Goal: Information Seeking & Learning: Learn about a topic

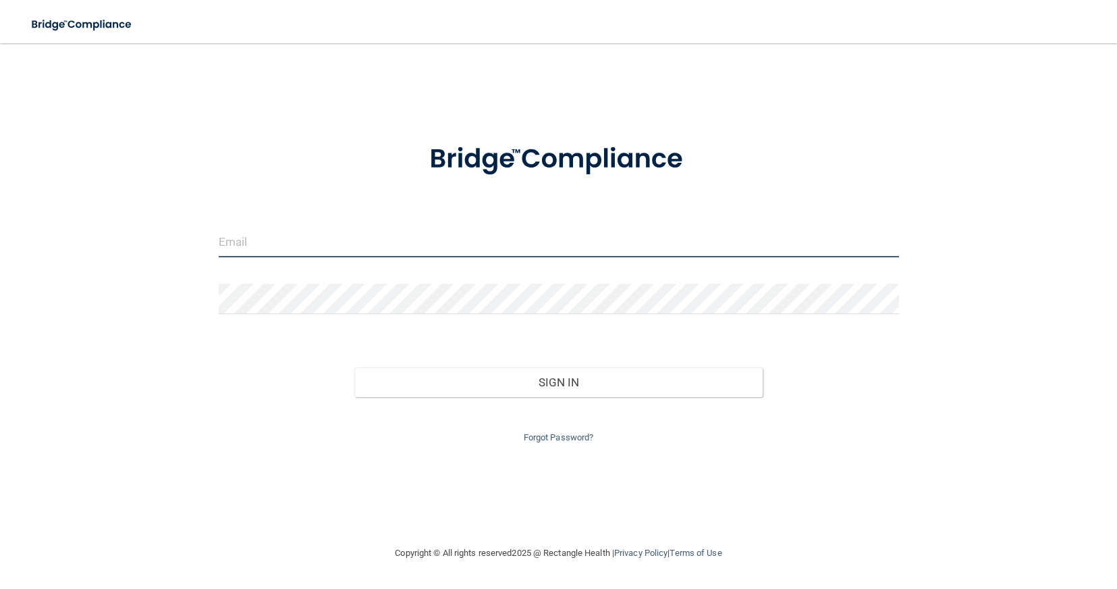
click at [275, 251] on input "email" at bounding box center [559, 242] width 681 height 30
type input "[PERSON_NAME][EMAIL_ADDRESS][PERSON_NAME][DOMAIN_NAME]"
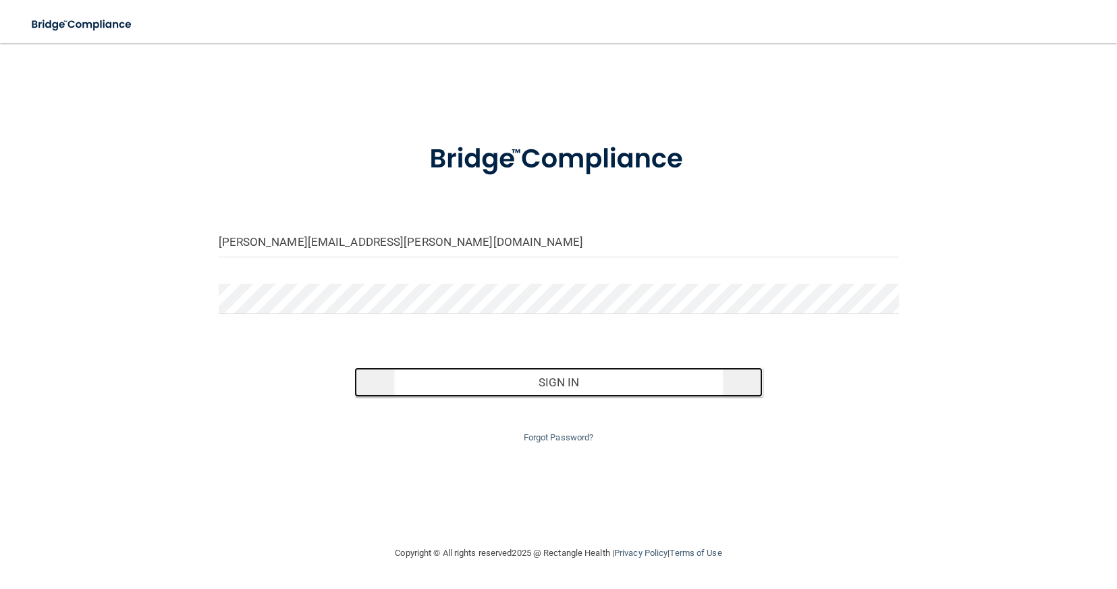
click at [379, 377] on button "Sign In" at bounding box center [558, 382] width 409 height 30
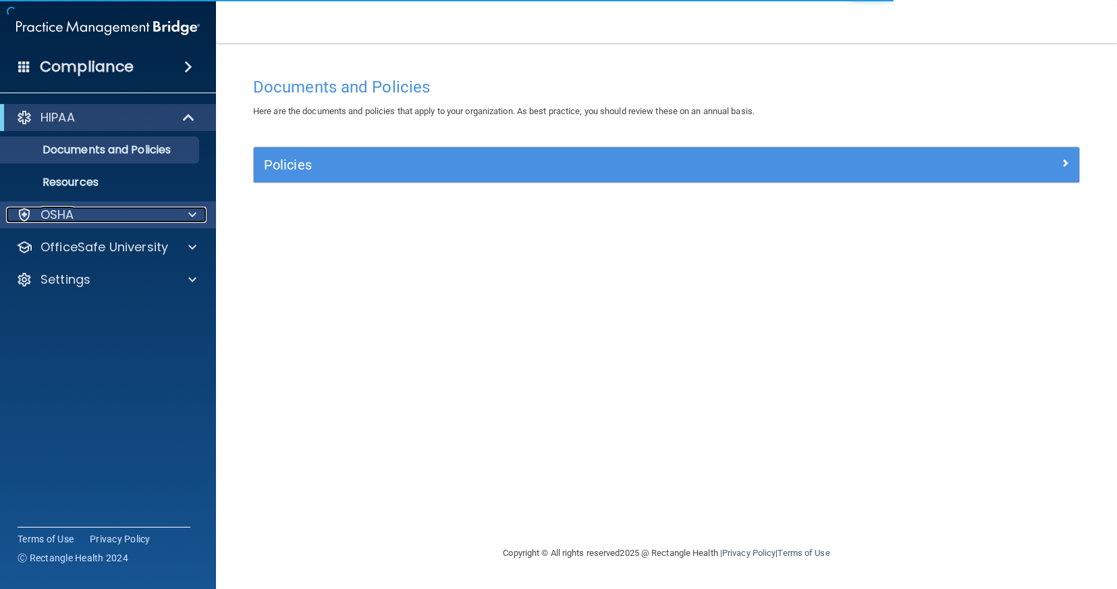
click at [128, 219] on div "OSHA" at bounding box center [89, 215] width 167 height 16
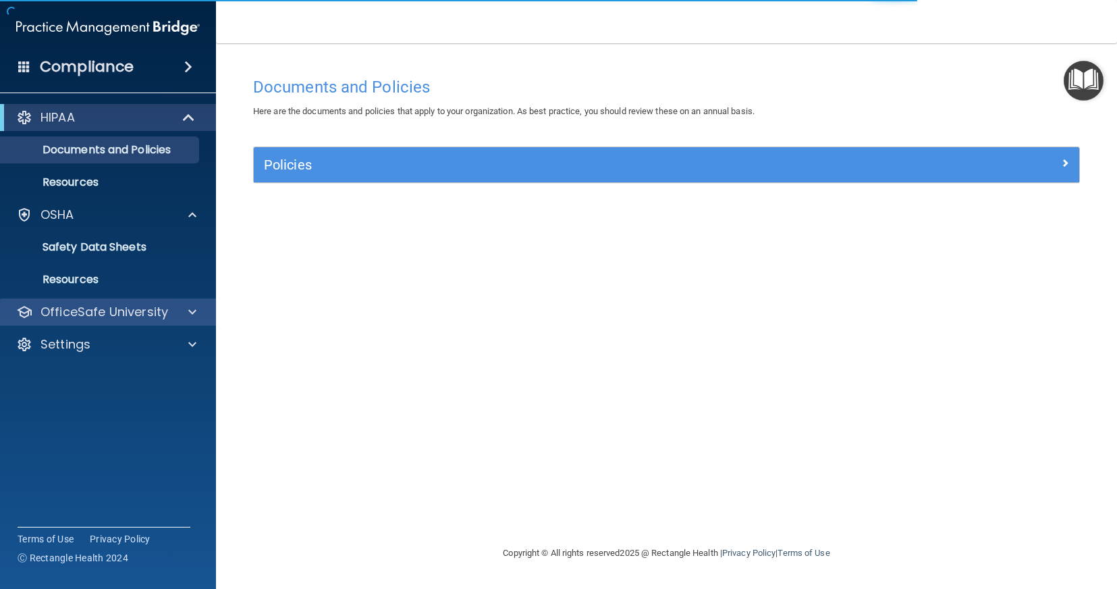
click at [132, 301] on div "OfficeSafe University" at bounding box center [108, 311] width 217 height 27
click at [138, 307] on p "OfficeSafe University" at bounding box center [105, 312] width 128 height 16
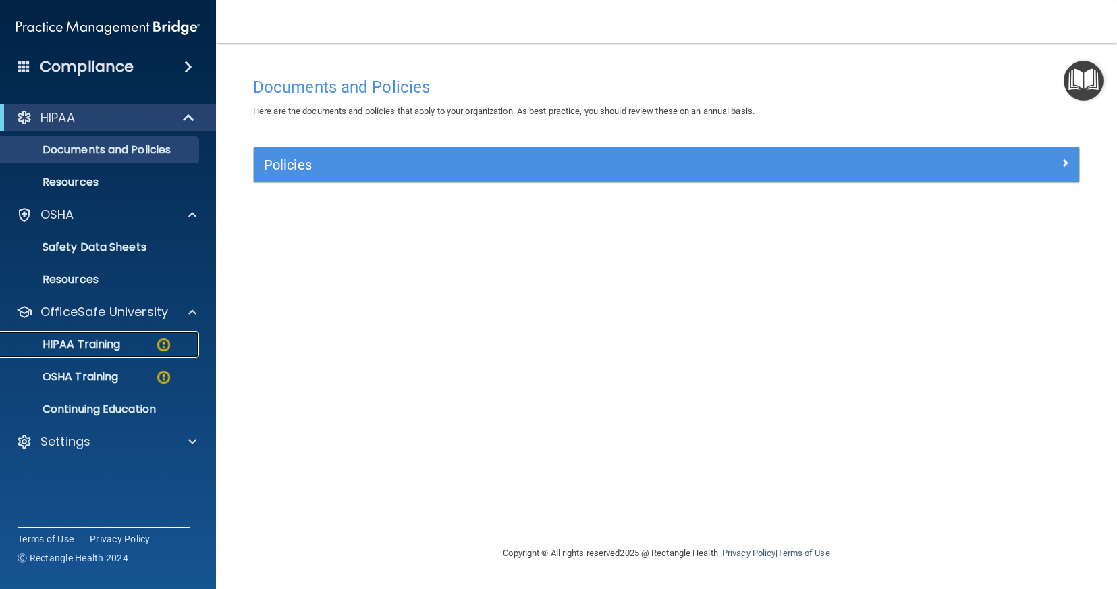
click at [116, 344] on p "HIPAA Training" at bounding box center [64, 345] width 111 height 14
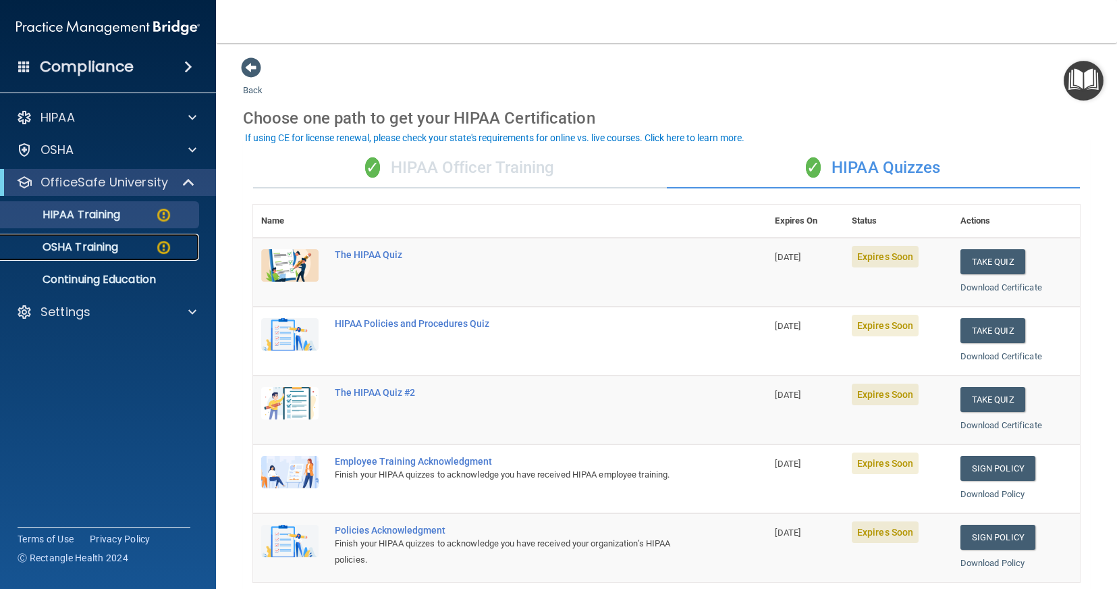
click at [83, 241] on p "OSHA Training" at bounding box center [63, 247] width 109 height 14
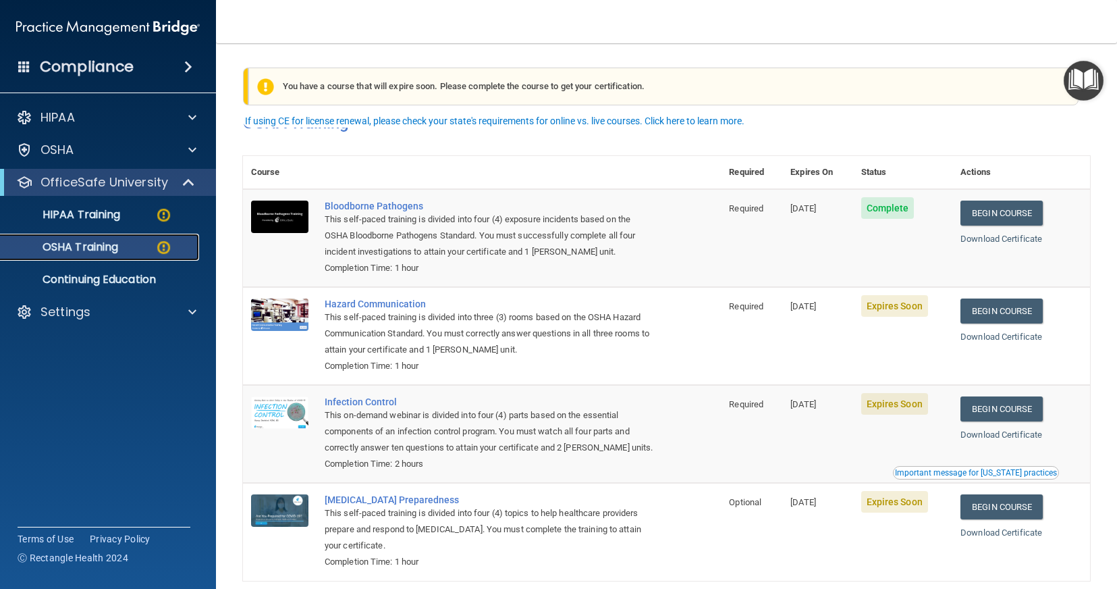
scroll to position [65, 0]
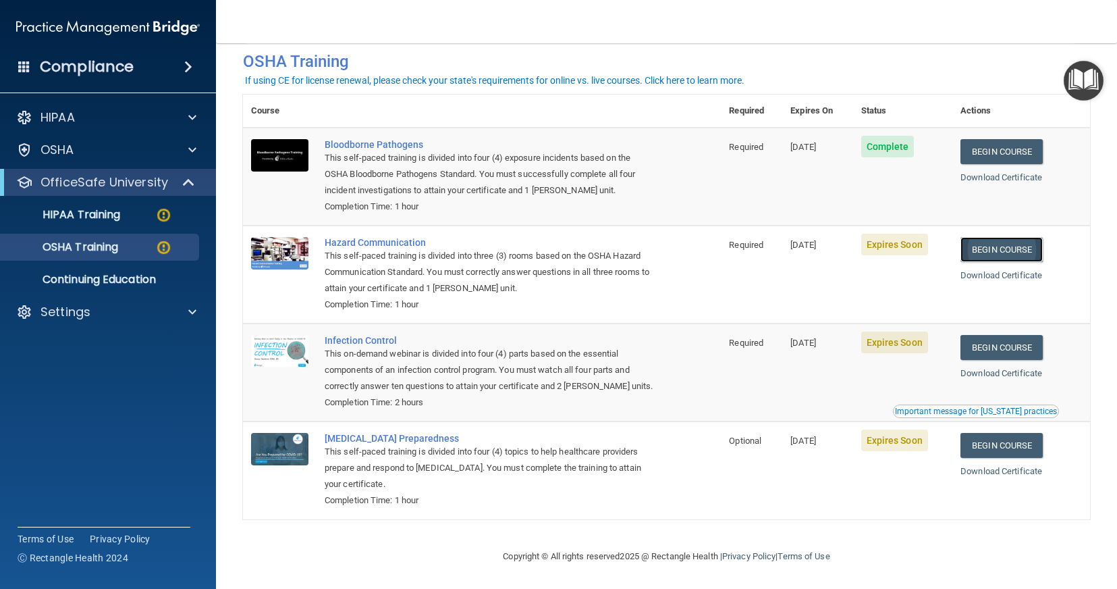
click at [1009, 237] on link "Begin Course" at bounding box center [1002, 249] width 82 height 25
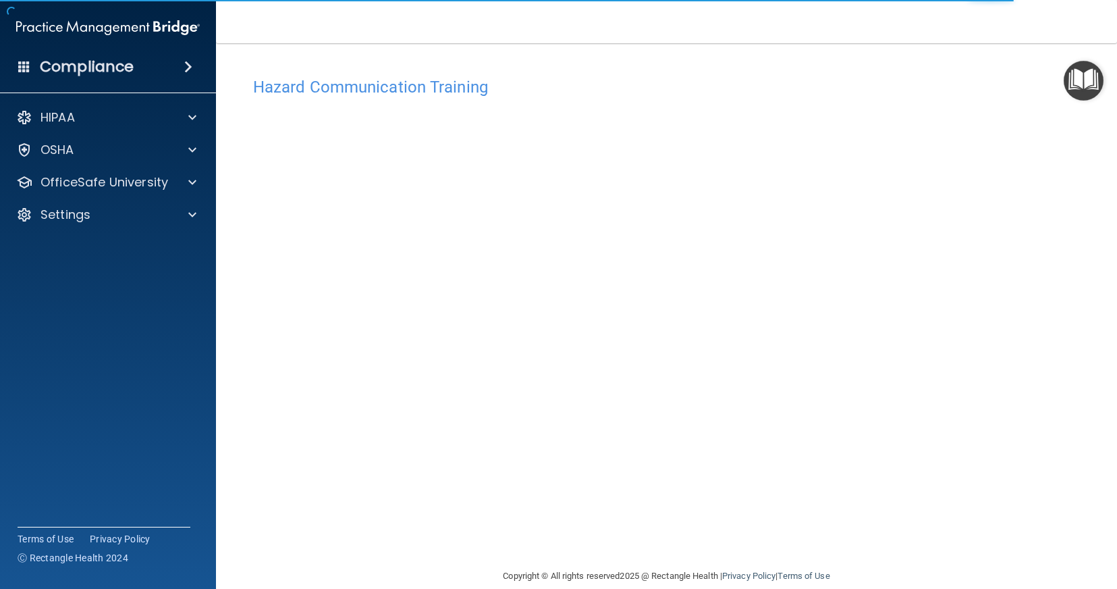
scroll to position [20, 0]
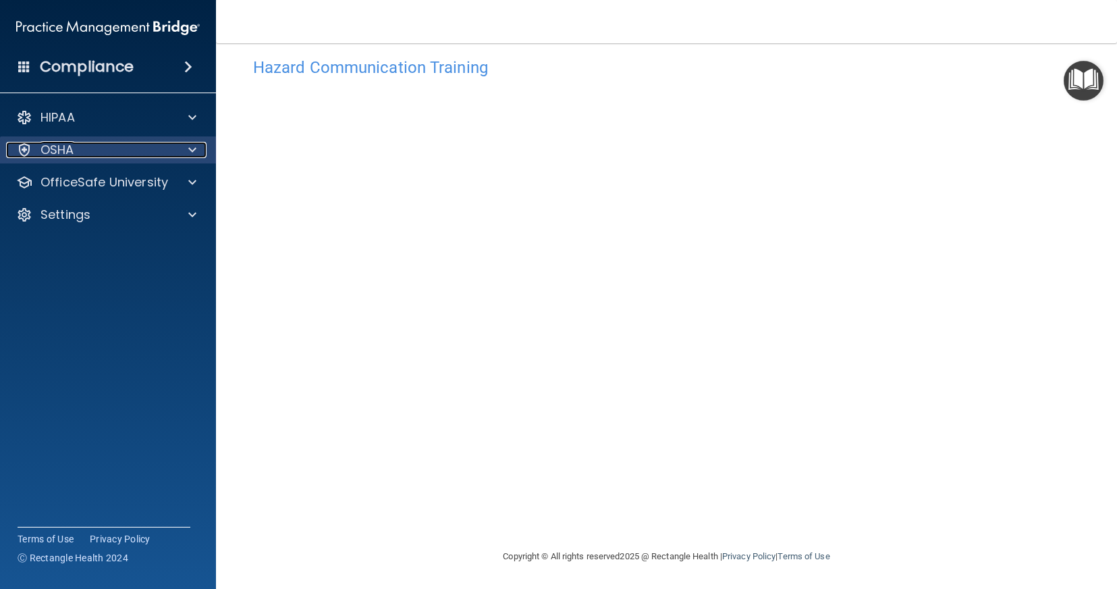
click at [160, 156] on div "OSHA" at bounding box center [89, 150] width 167 height 16
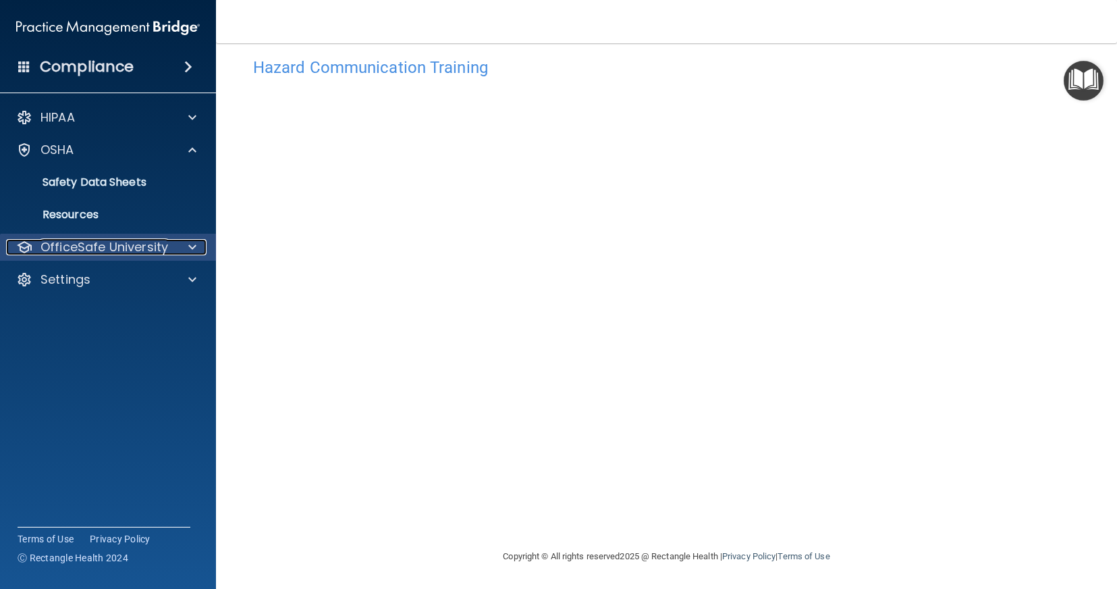
click at [138, 245] on p "OfficeSafe University" at bounding box center [105, 247] width 128 height 16
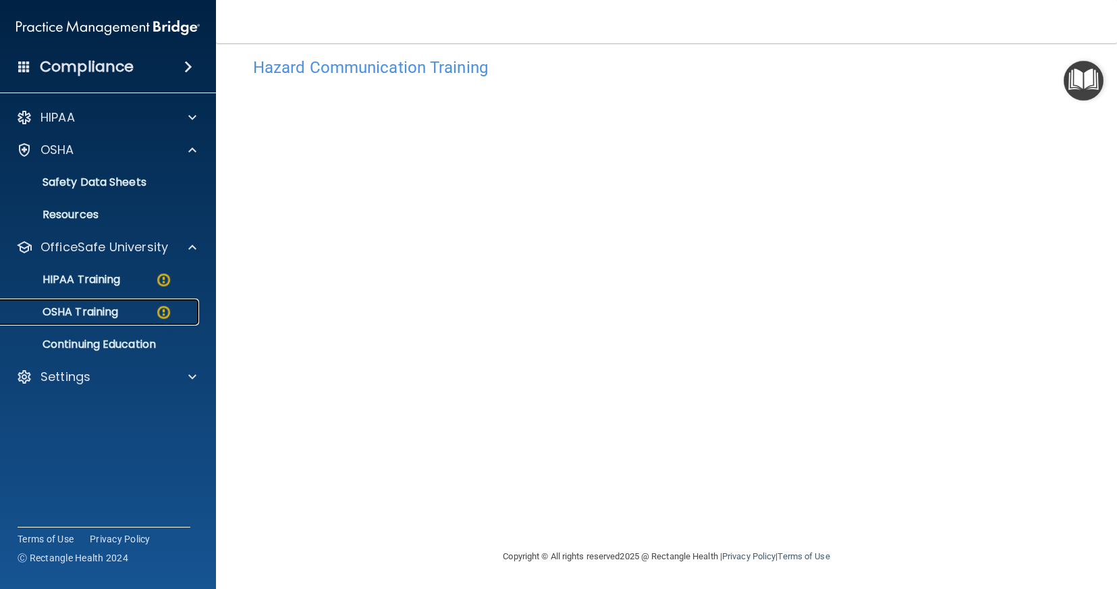
click at [115, 316] on p "OSHA Training" at bounding box center [63, 312] width 109 height 14
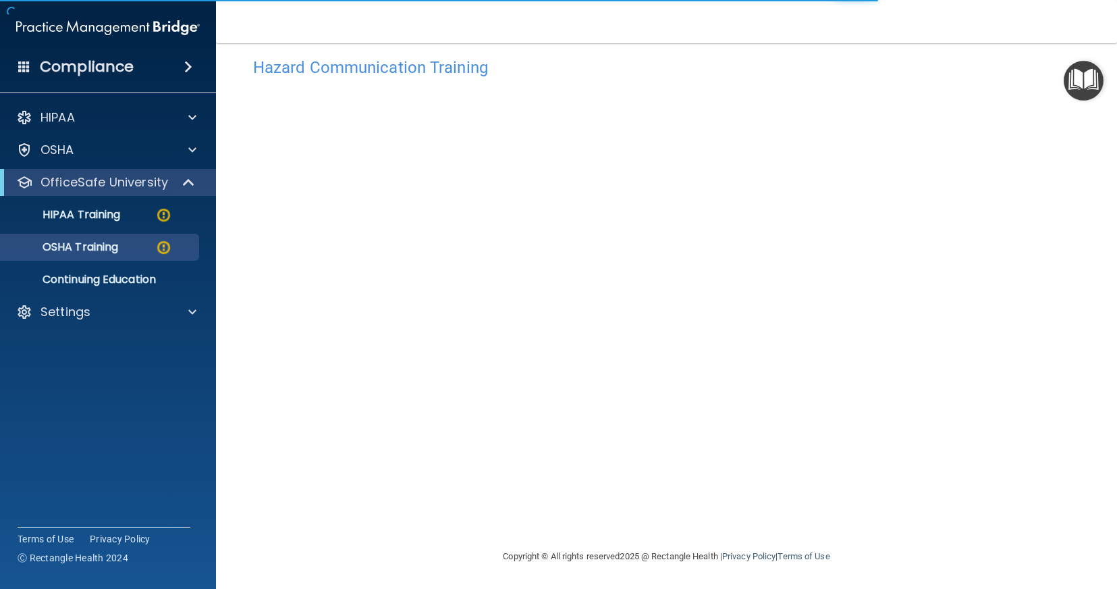
click at [982, 115] on div "Hazard Communication Training This course doesn’t expire until 08/25/2025. Are …" at bounding box center [666, 300] width 847 height 498
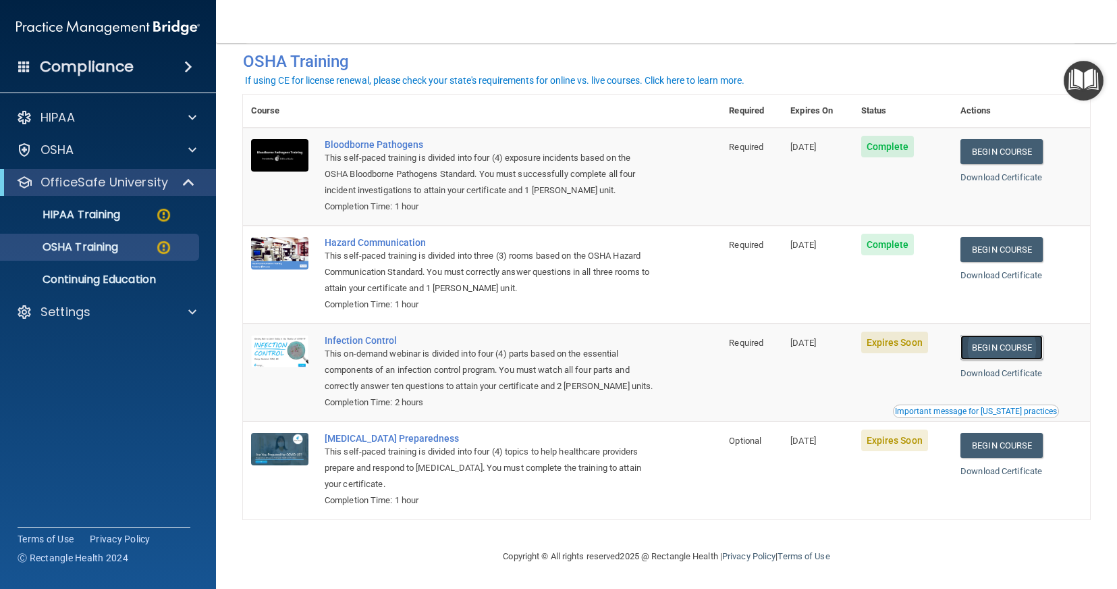
click at [995, 346] on link "Begin Course" at bounding box center [1002, 347] width 82 height 25
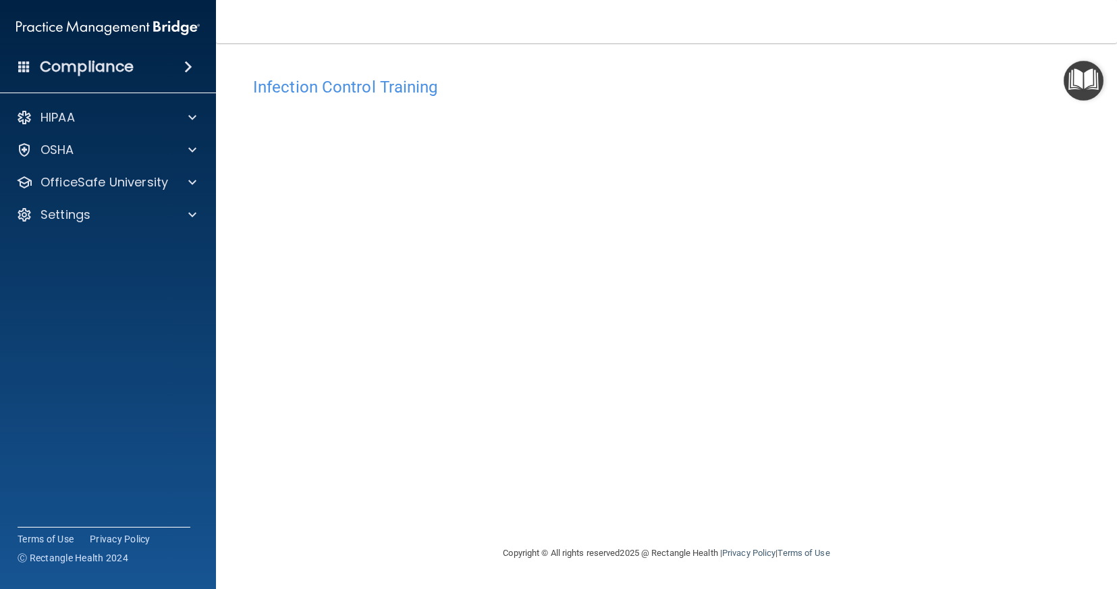
click at [1002, 226] on div "Infection Control Training This course doesn’t expire until [DATE]. Are you sur…" at bounding box center [666, 307] width 847 height 475
click at [1014, 343] on div "Infection Control Training This course doesn’t expire until [DATE]. Are you sur…" at bounding box center [666, 307] width 847 height 475
click at [1015, 299] on div "Infection Control Training This course doesn’t expire until [DATE]. Are you sur…" at bounding box center [666, 307] width 847 height 475
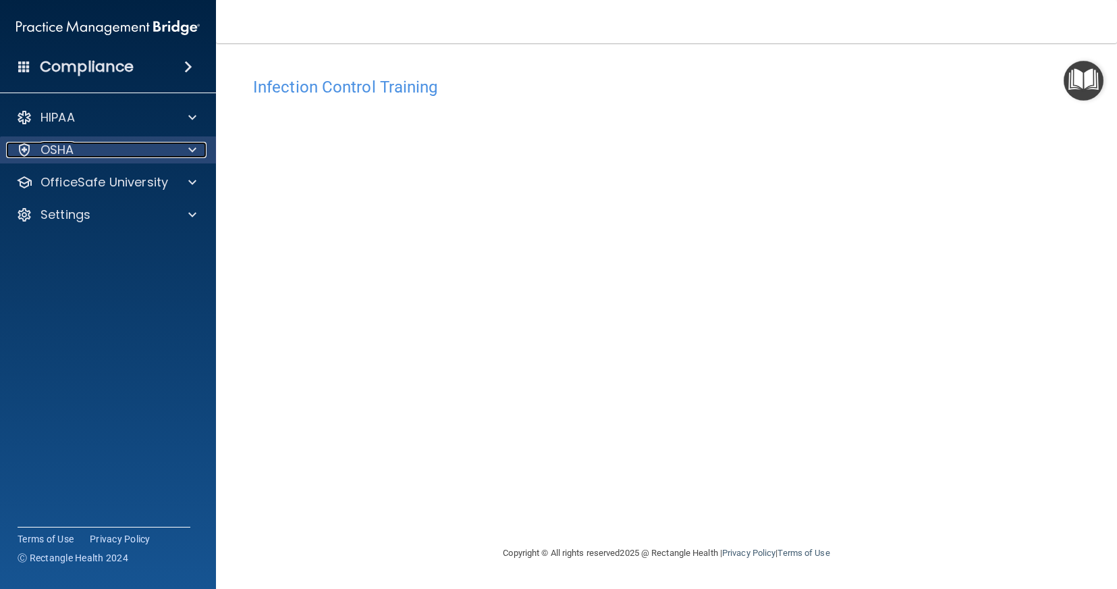
click at [169, 149] on div "OSHA" at bounding box center [89, 150] width 167 height 16
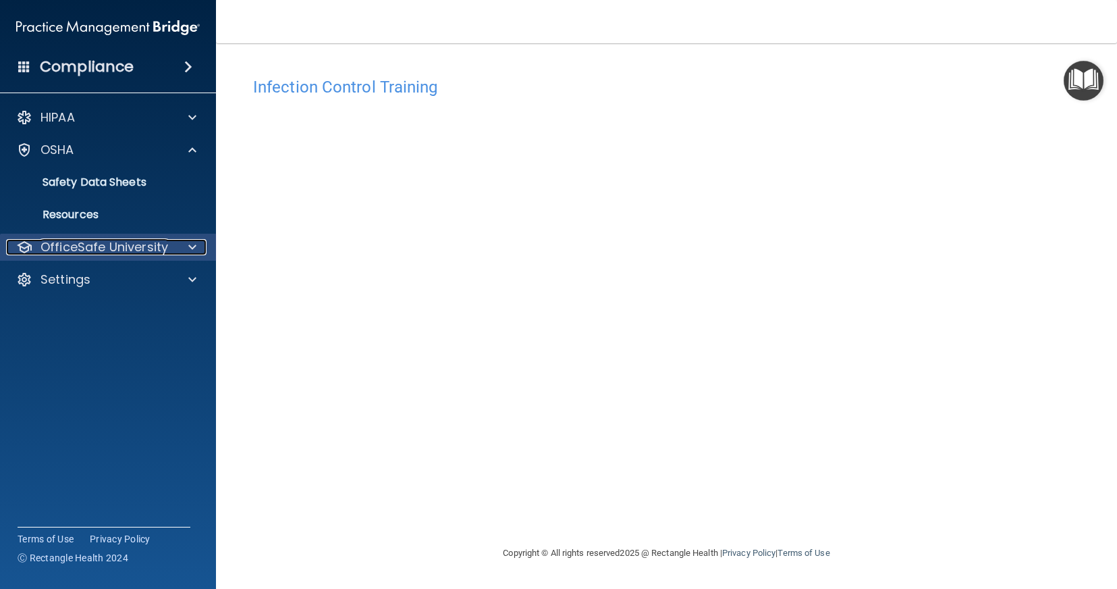
click at [132, 246] on p "OfficeSafe University" at bounding box center [105, 247] width 128 height 16
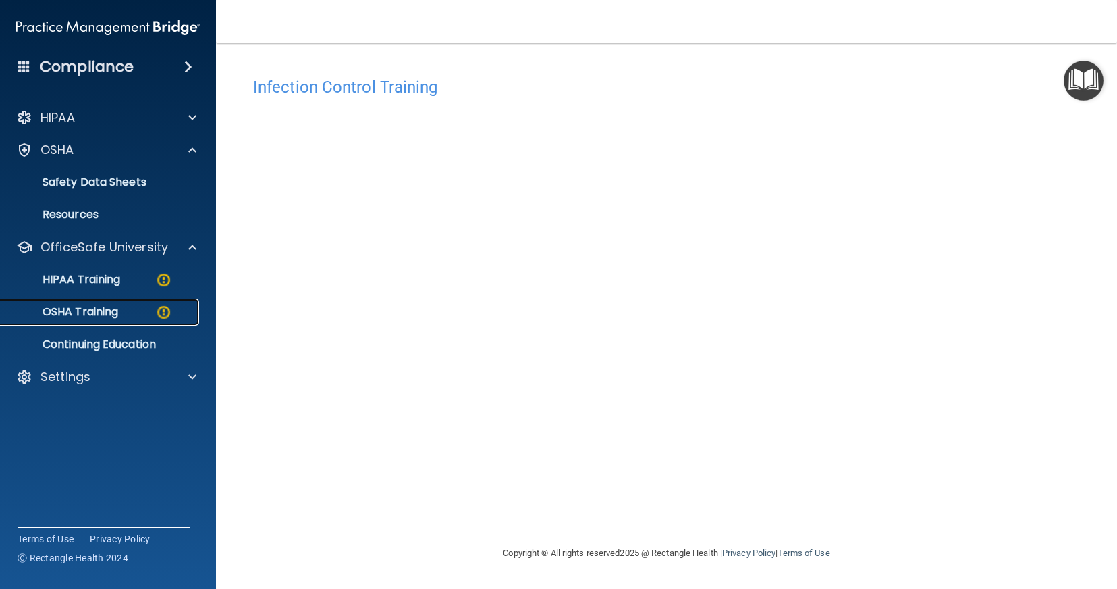
click at [128, 305] on link "OSHA Training" at bounding box center [92, 311] width 213 height 27
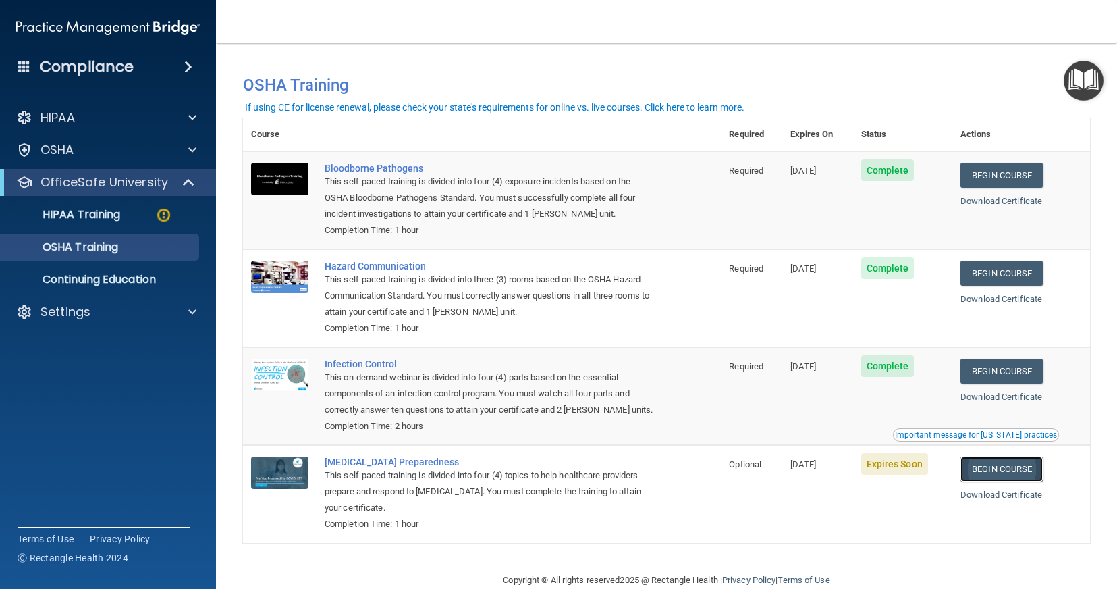
click at [1013, 473] on link "Begin Course" at bounding box center [1002, 468] width 82 height 25
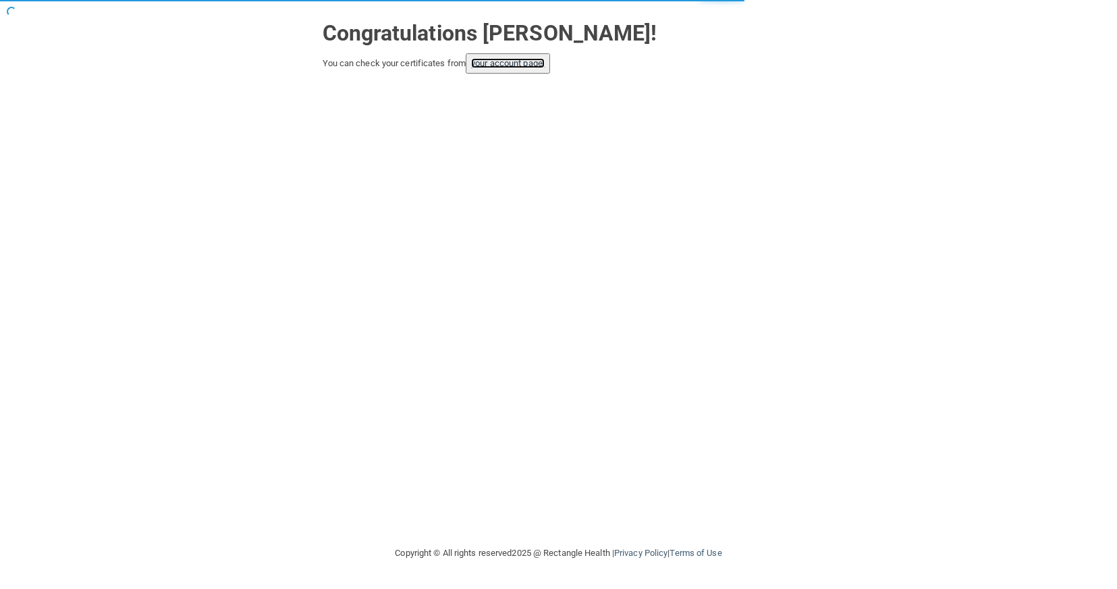
click at [531, 59] on link "your account page!" at bounding box center [508, 63] width 74 height 10
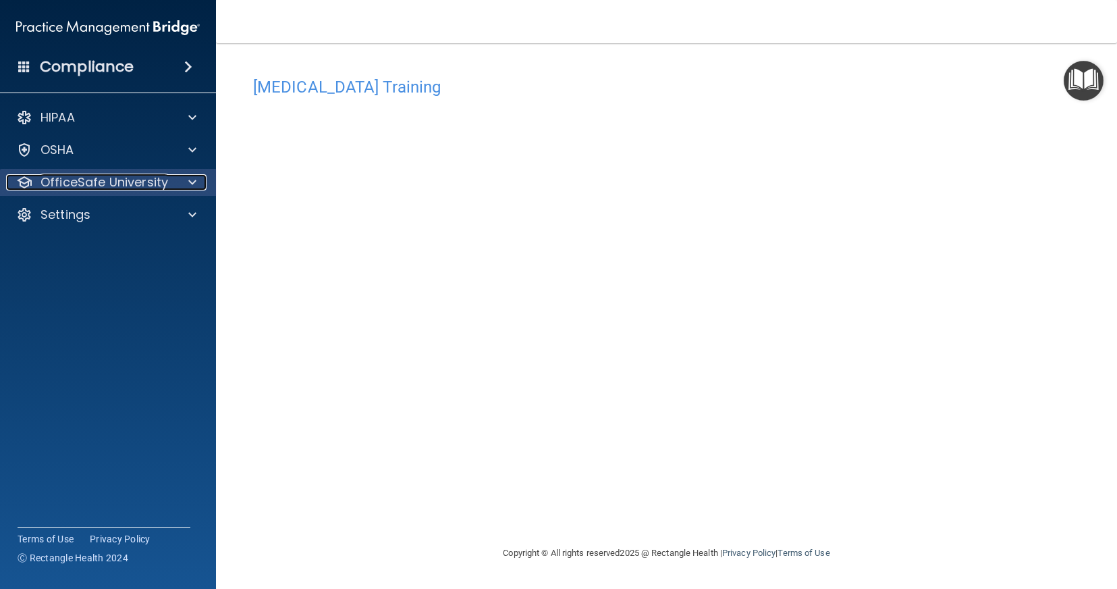
click at [155, 188] on p "OfficeSafe University" at bounding box center [105, 182] width 128 height 16
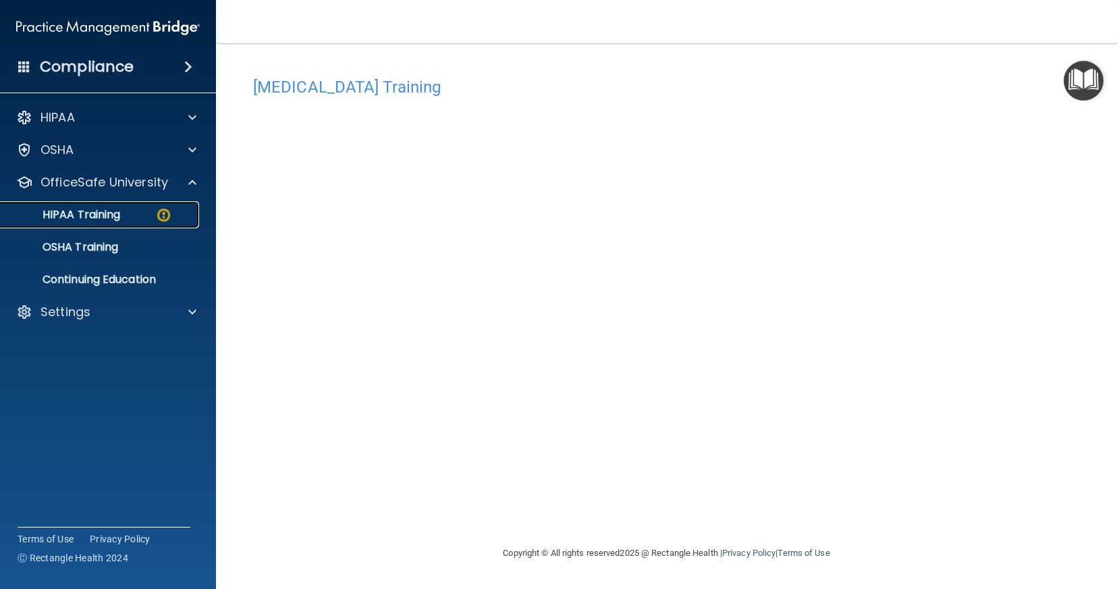
click at [143, 216] on div "HIPAA Training" at bounding box center [101, 215] width 184 height 14
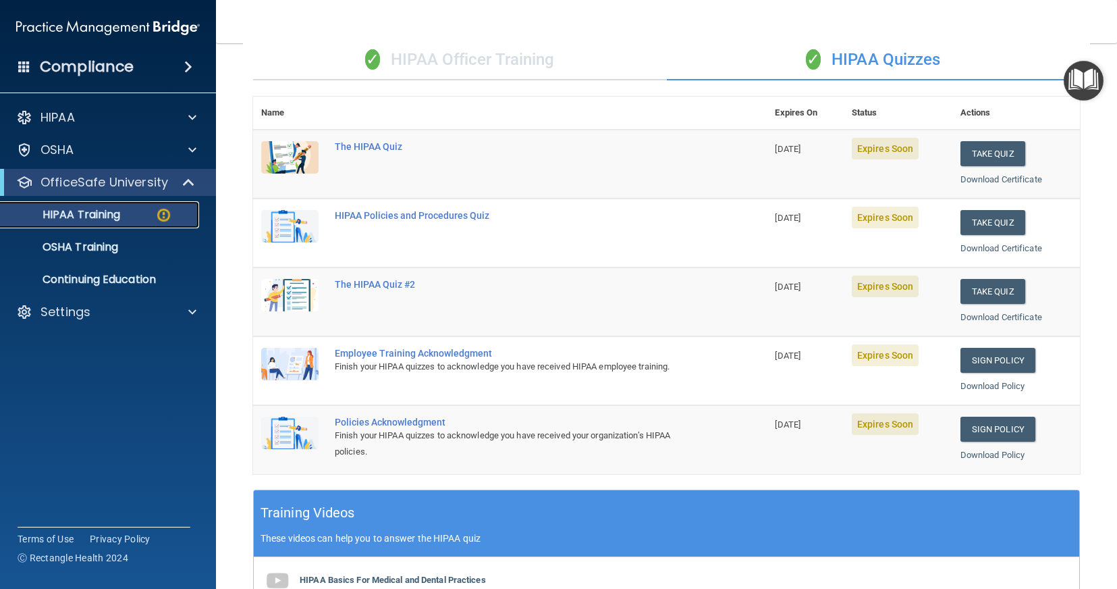
scroll to position [68, 0]
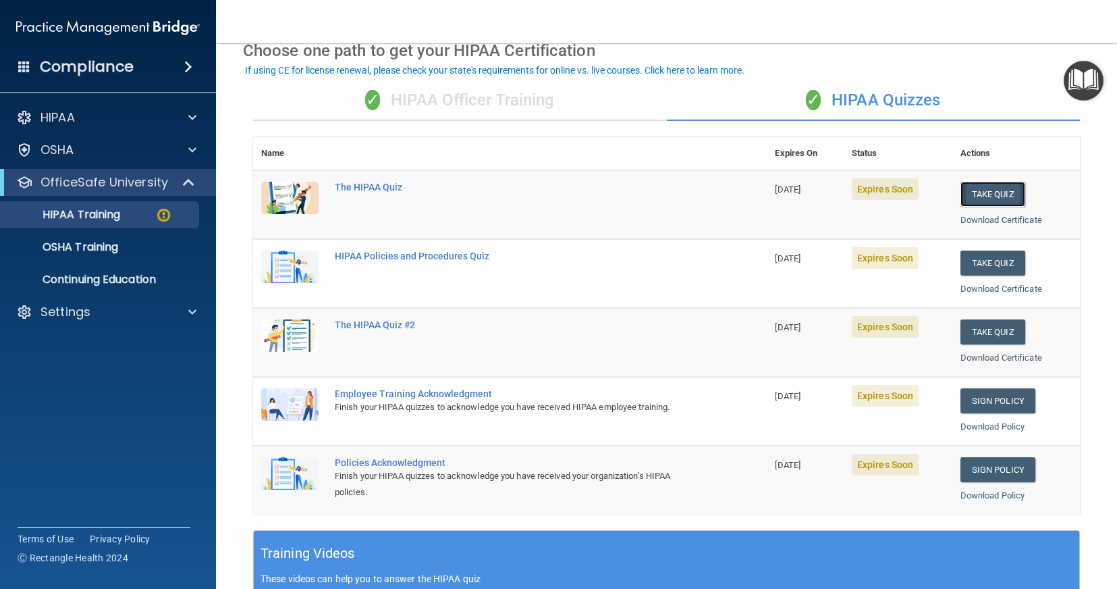
click at [968, 203] on button "Take Quiz" at bounding box center [993, 194] width 65 height 25
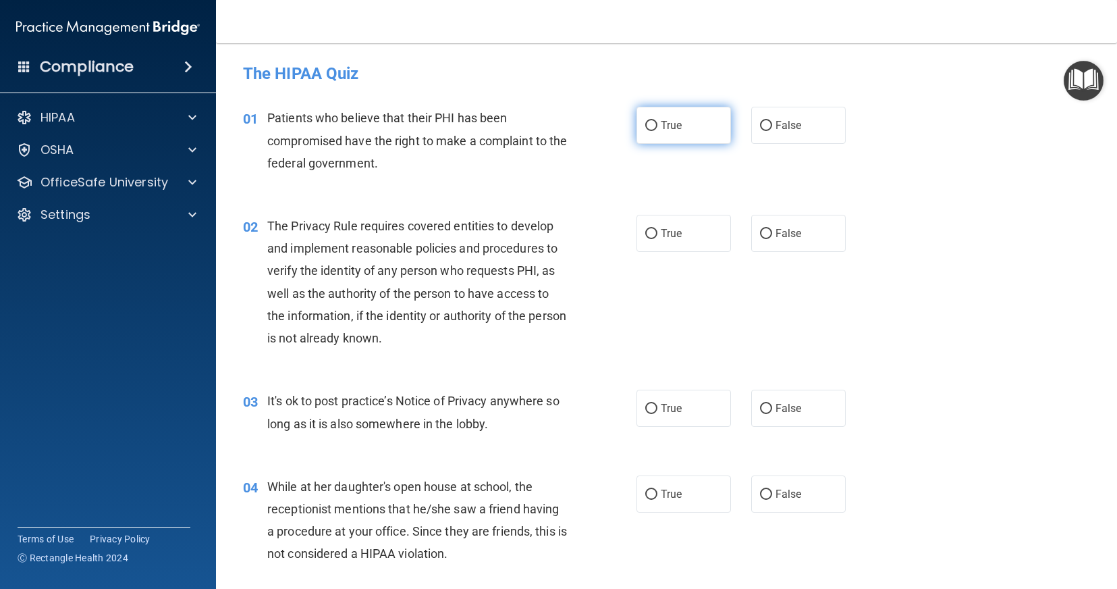
click at [666, 130] on span "True" at bounding box center [671, 125] width 21 height 13
click at [658, 130] on input "True" at bounding box center [652, 126] width 12 height 10
radio input "true"
click at [637, 238] on label "True" at bounding box center [684, 233] width 95 height 37
click at [646, 238] on input "True" at bounding box center [652, 234] width 12 height 10
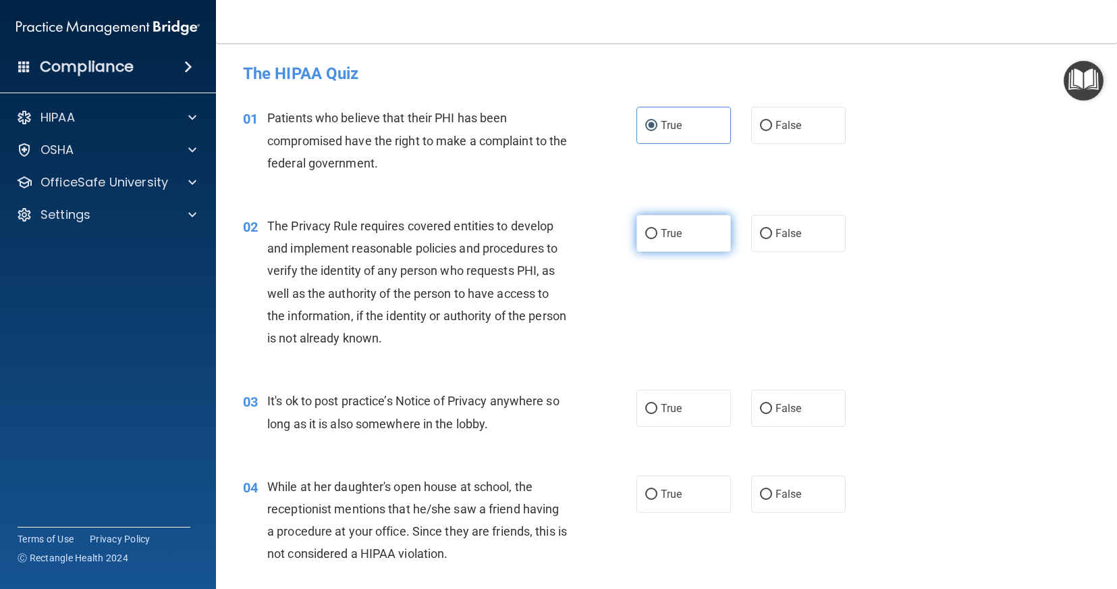
radio input "true"
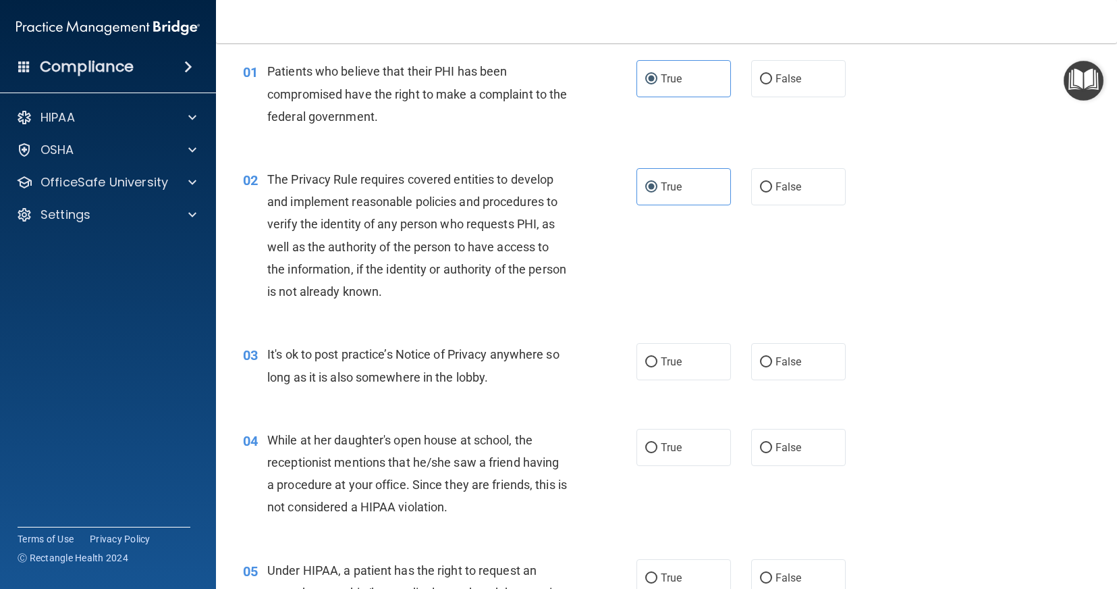
scroll to position [135, 0]
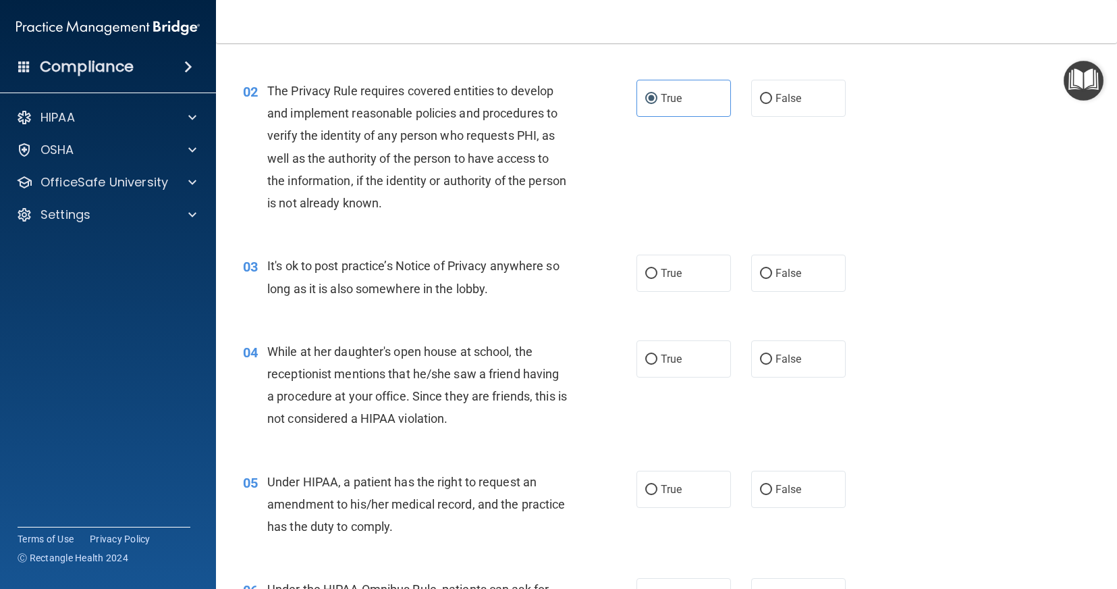
click at [841, 279] on div "True False" at bounding box center [750, 273] width 227 height 37
click at [826, 279] on label "False" at bounding box center [799, 273] width 95 height 37
click at [772, 279] on input "False" at bounding box center [766, 274] width 12 height 10
radio input "true"
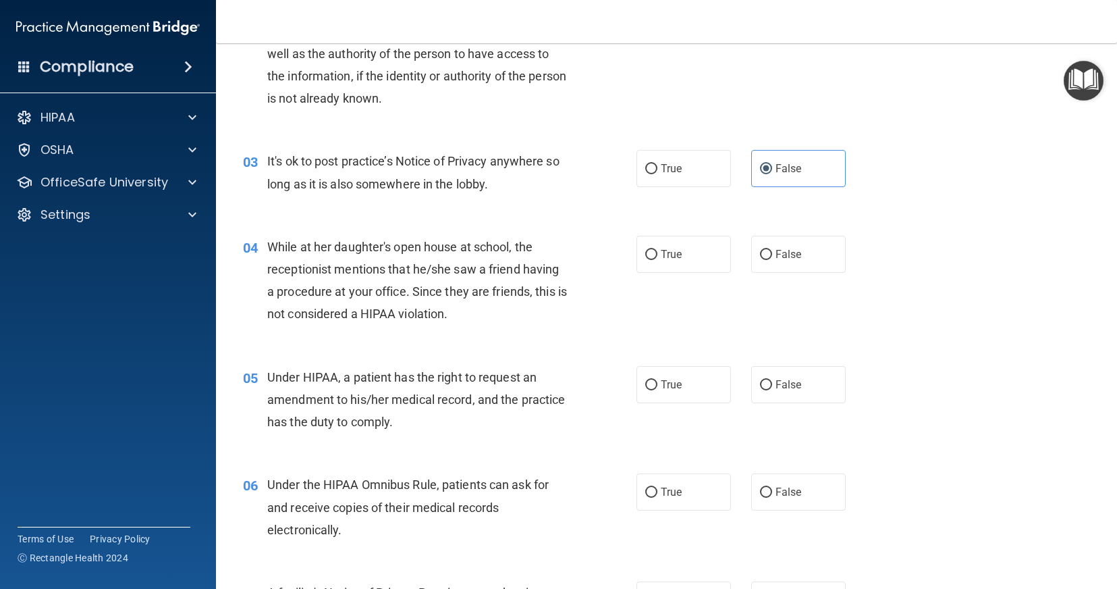
scroll to position [270, 0]
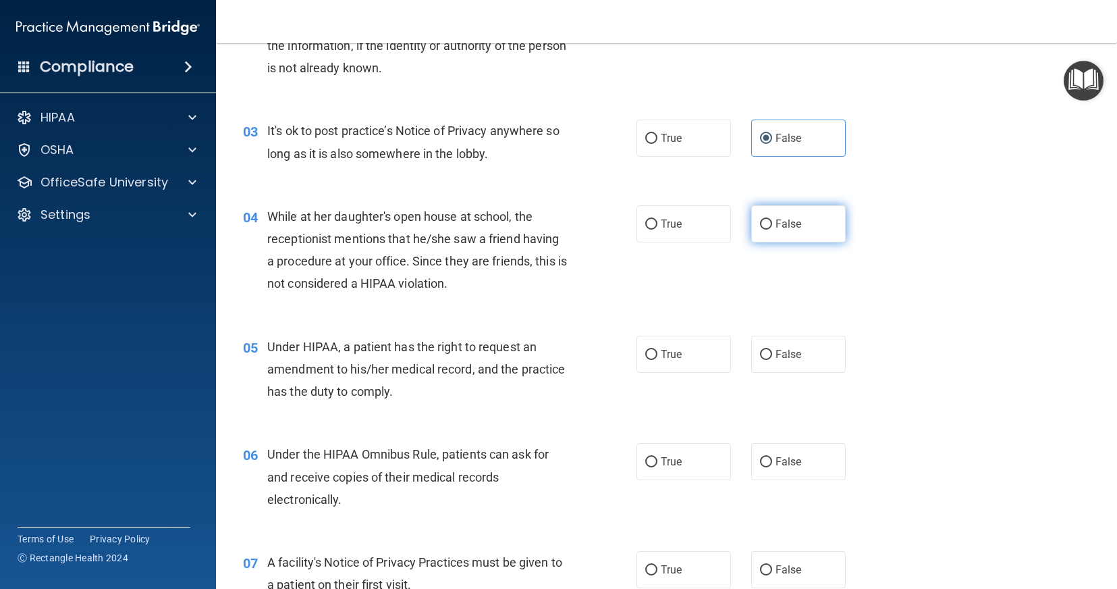
click at [766, 217] on label "False" at bounding box center [799, 223] width 95 height 37
click at [766, 219] on input "False" at bounding box center [766, 224] width 12 height 10
radio input "true"
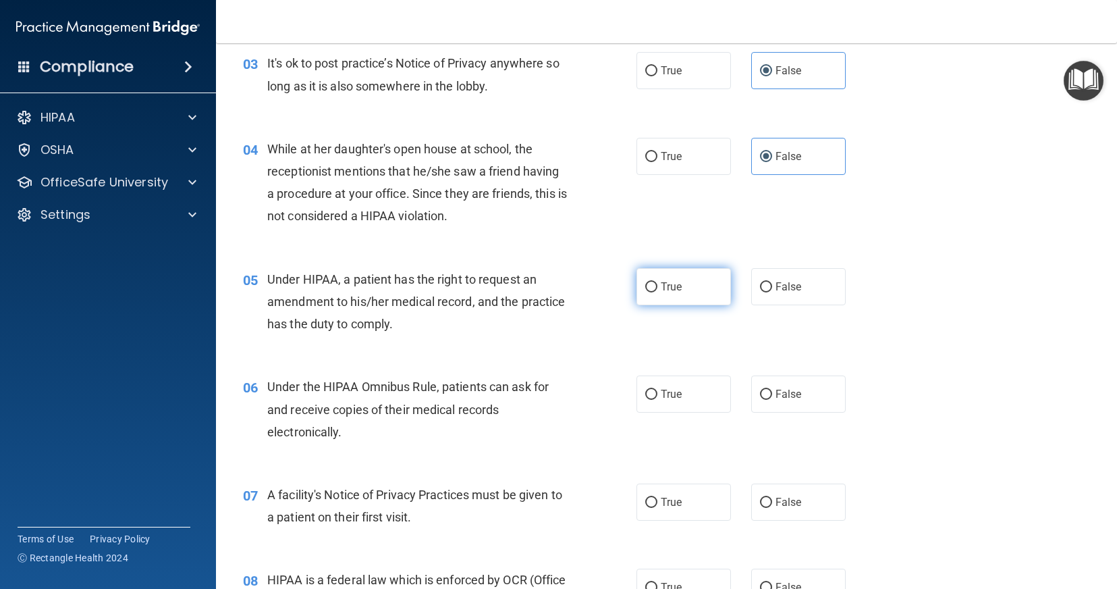
click at [695, 282] on label "True" at bounding box center [684, 286] width 95 height 37
click at [658, 282] on input "True" at bounding box center [652, 287] width 12 height 10
radio input "true"
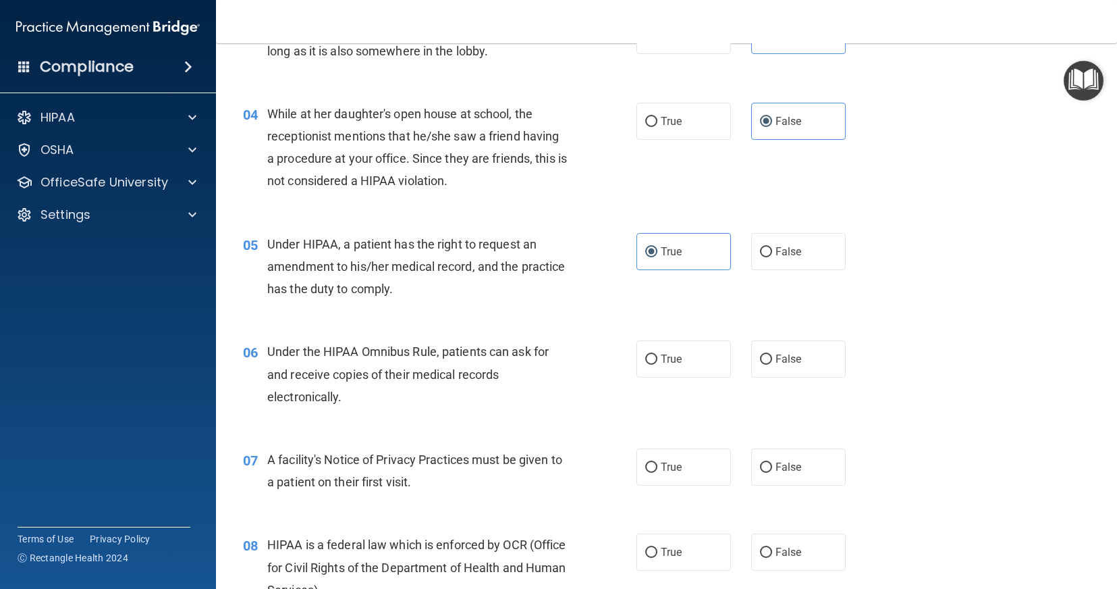
scroll to position [405, 0]
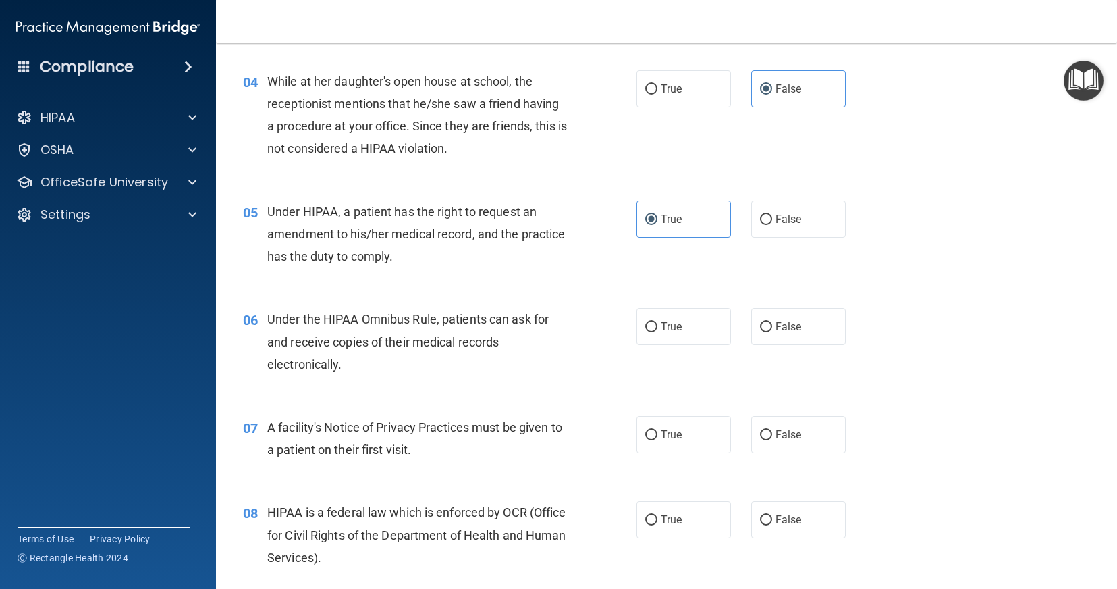
click at [931, 209] on div "05 Under HIPAA, a patient has the right to request an amendment to his/her medi…" at bounding box center [667, 238] width 868 height 108
click at [680, 323] on label "True" at bounding box center [684, 326] width 95 height 37
click at [658, 323] on input "True" at bounding box center [652, 327] width 12 height 10
radio input "true"
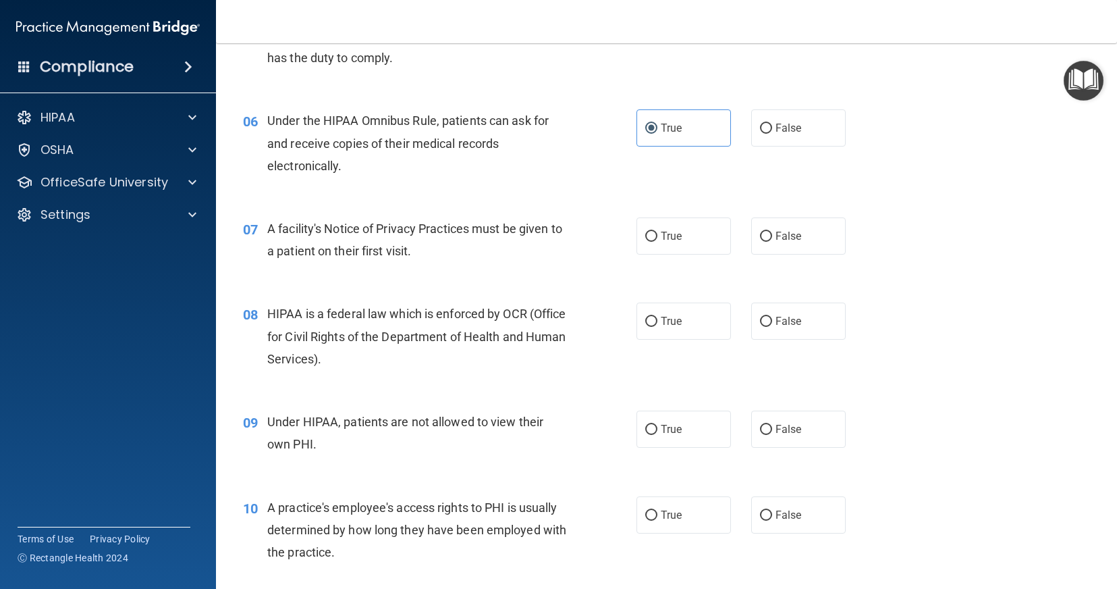
scroll to position [608, 0]
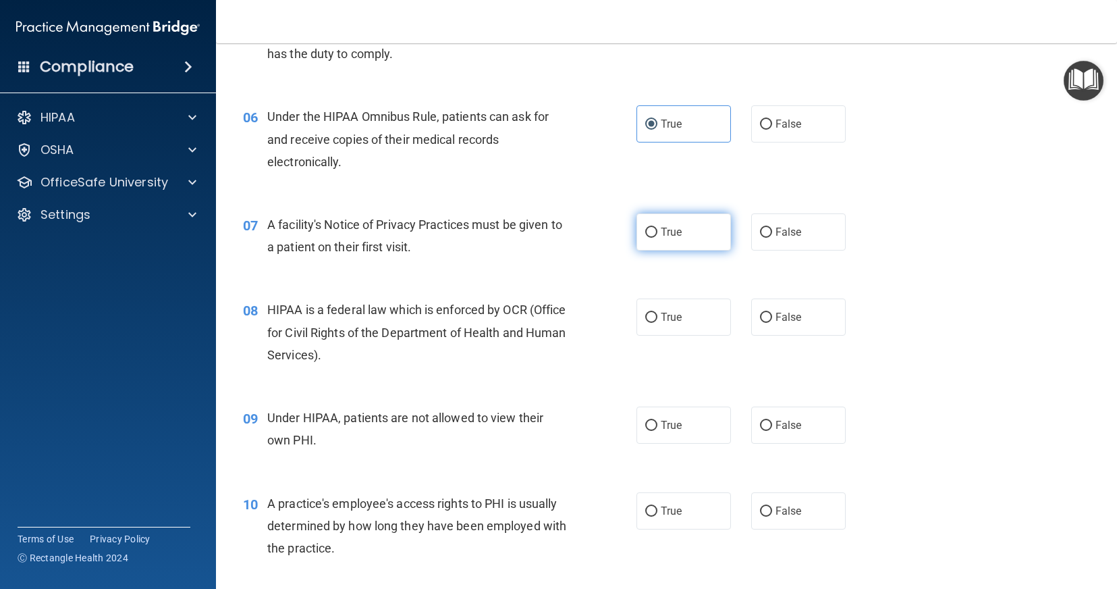
click at [682, 236] on label "True" at bounding box center [684, 231] width 95 height 37
click at [658, 236] on input "True" at bounding box center [652, 233] width 12 height 10
radio input "true"
click at [661, 321] on span "True" at bounding box center [671, 317] width 21 height 13
click at [658, 321] on input "True" at bounding box center [652, 318] width 12 height 10
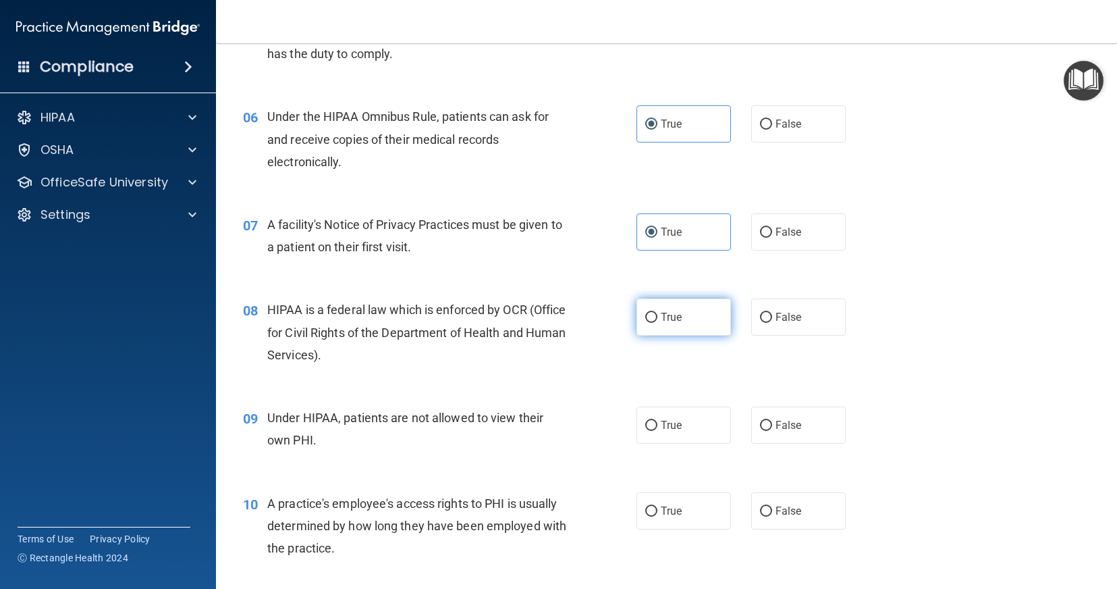
radio input "true"
click at [761, 430] on input "False" at bounding box center [766, 426] width 12 height 10
radio input "true"
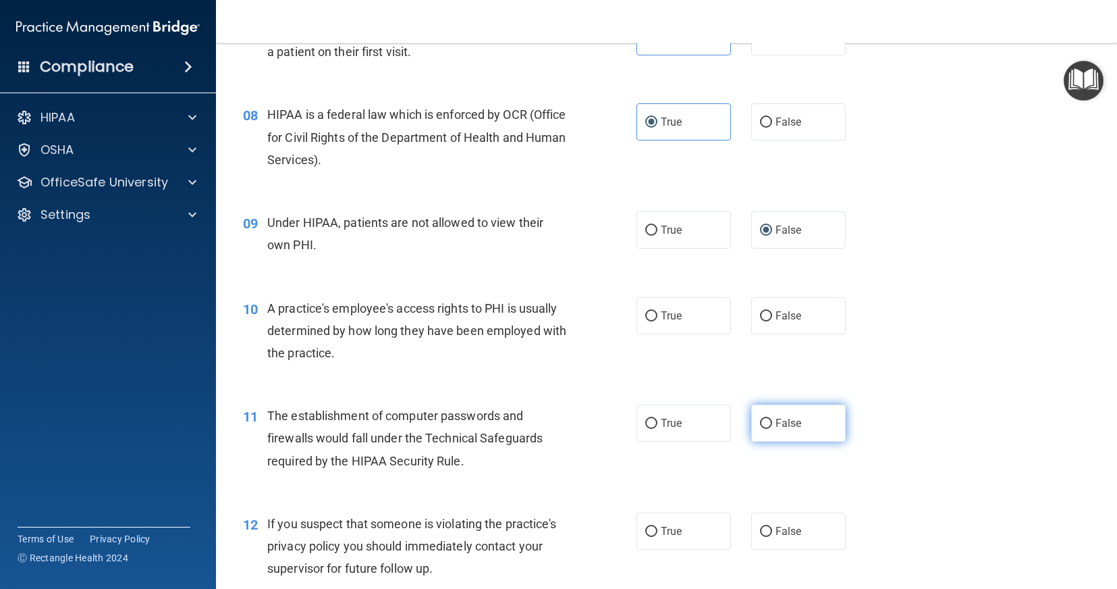
scroll to position [810, 0]
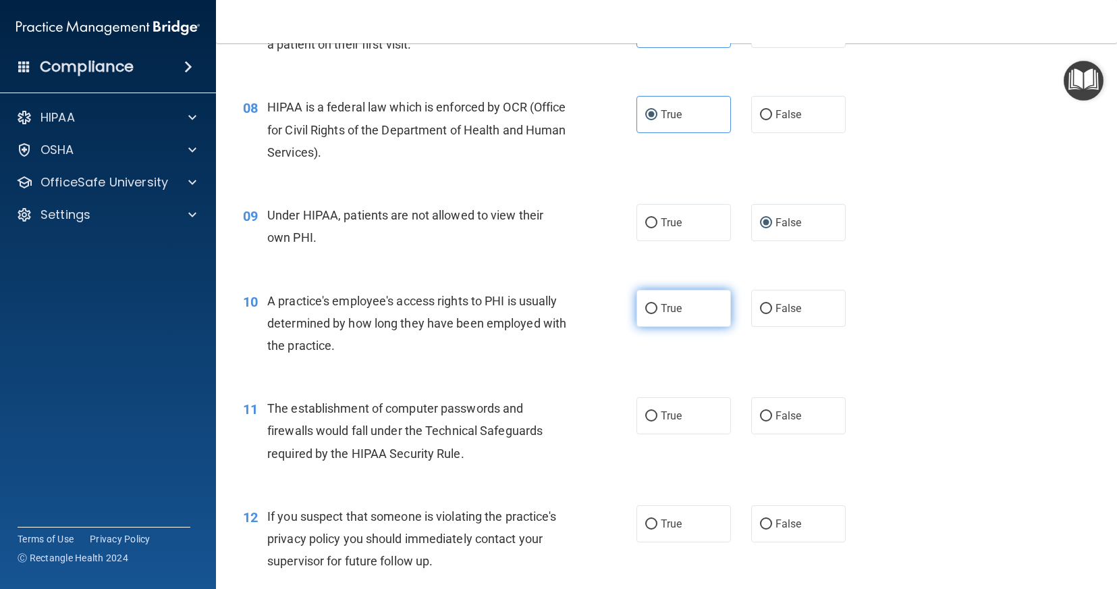
click at [717, 315] on label "True" at bounding box center [684, 308] width 95 height 37
click at [658, 314] on input "True" at bounding box center [652, 309] width 12 height 10
radio input "true"
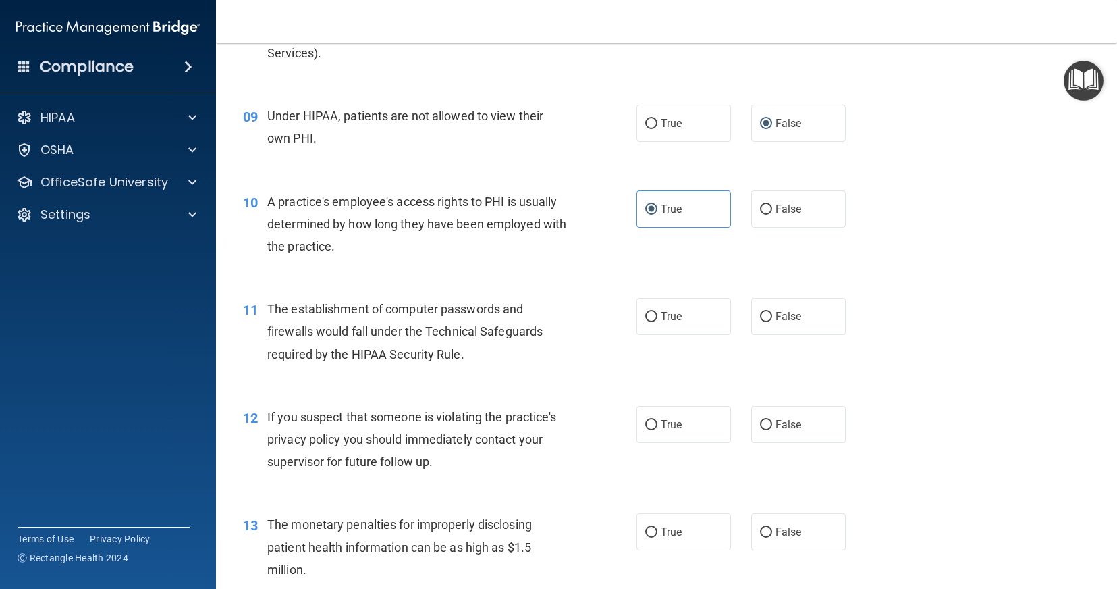
scroll to position [945, 0]
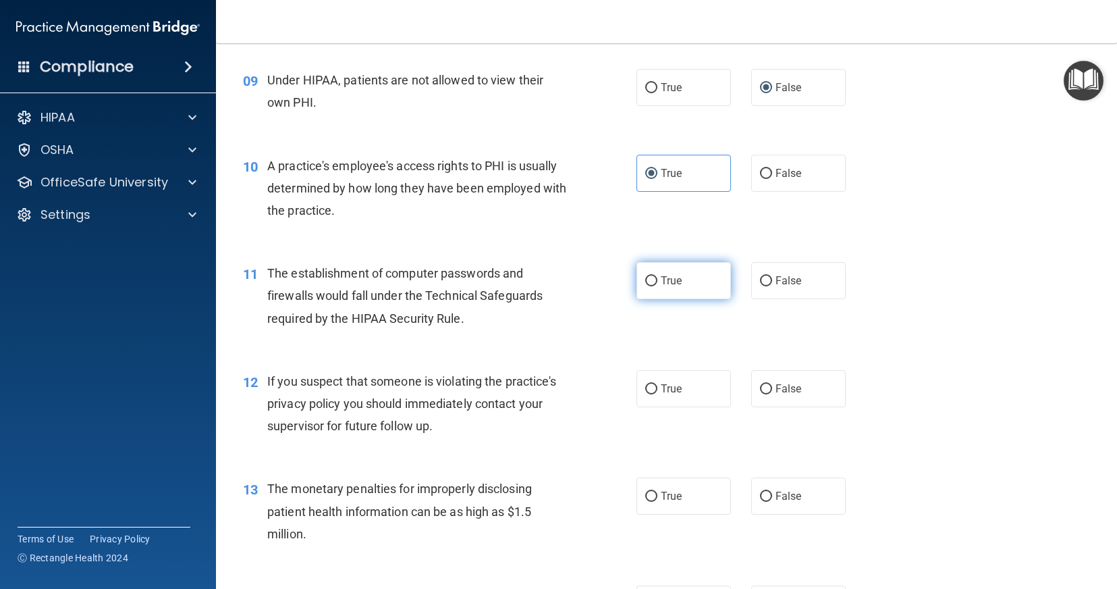
click at [678, 294] on label "True" at bounding box center [684, 280] width 95 height 37
click at [658, 286] on input "True" at bounding box center [652, 281] width 12 height 10
radio input "true"
click at [710, 379] on label "True" at bounding box center [684, 388] width 95 height 37
click at [658, 384] on input "True" at bounding box center [652, 389] width 12 height 10
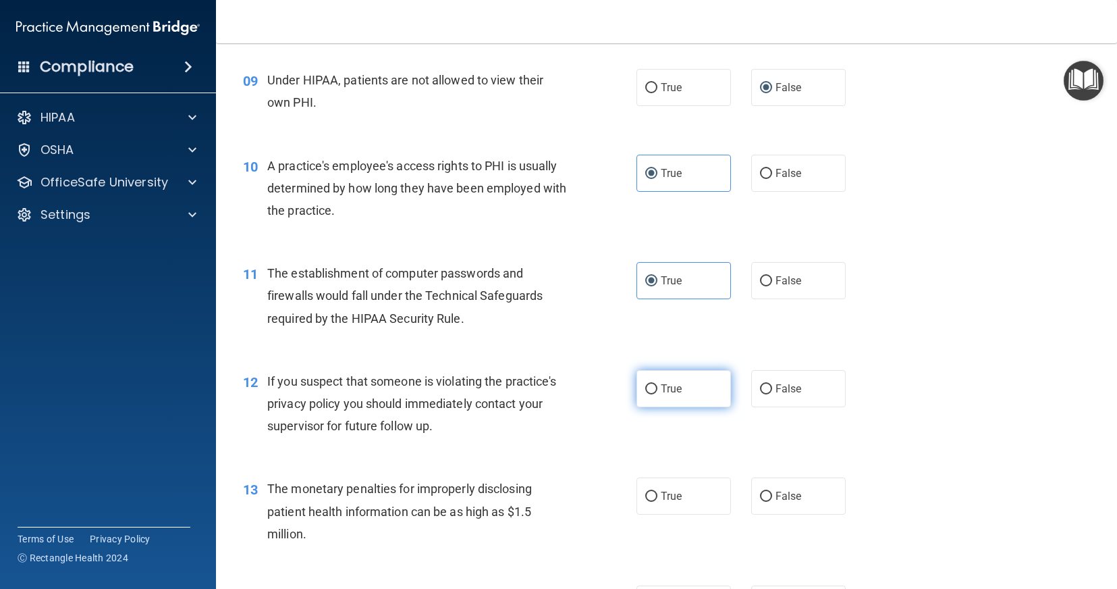
radio input "true"
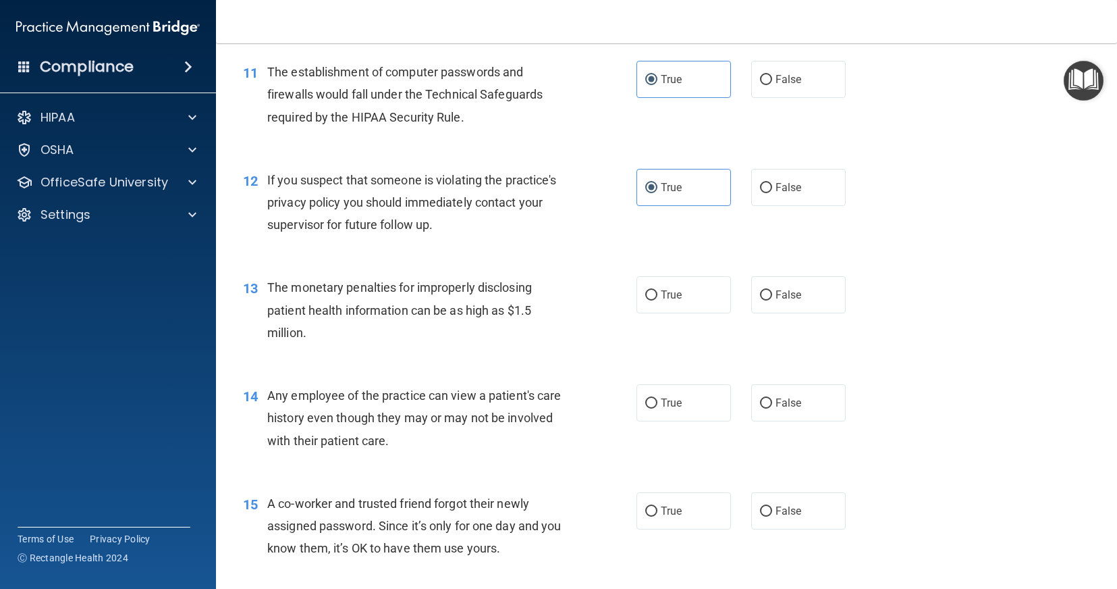
scroll to position [1148, 0]
click at [650, 295] on input "True" at bounding box center [652, 294] width 12 height 10
radio input "true"
click at [768, 401] on label "False" at bounding box center [799, 401] width 95 height 37
click at [768, 401] on input "False" at bounding box center [766, 402] width 12 height 10
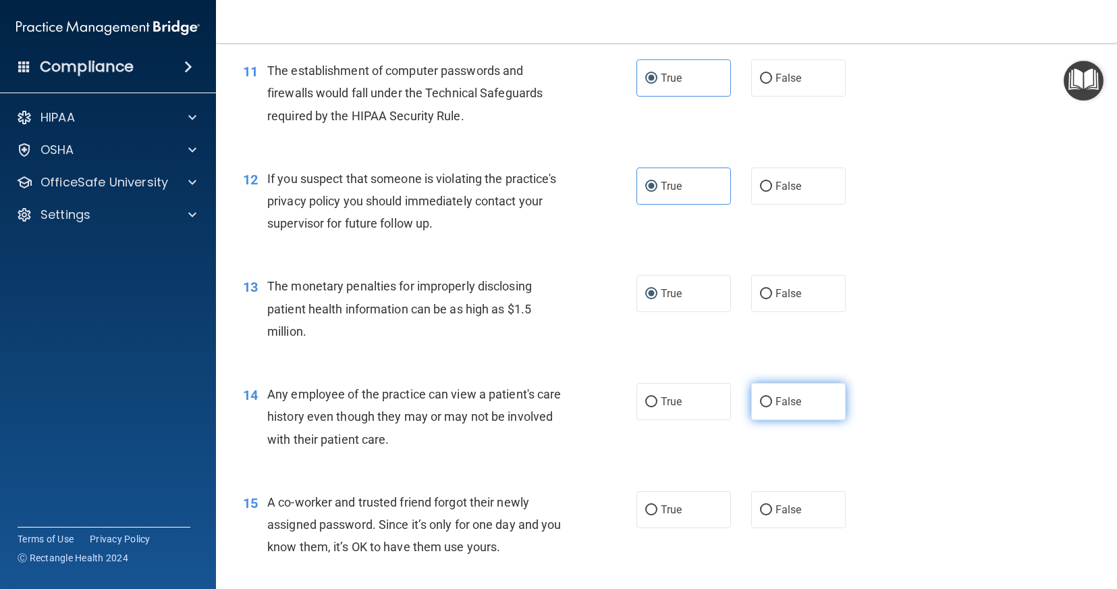
radio input "true"
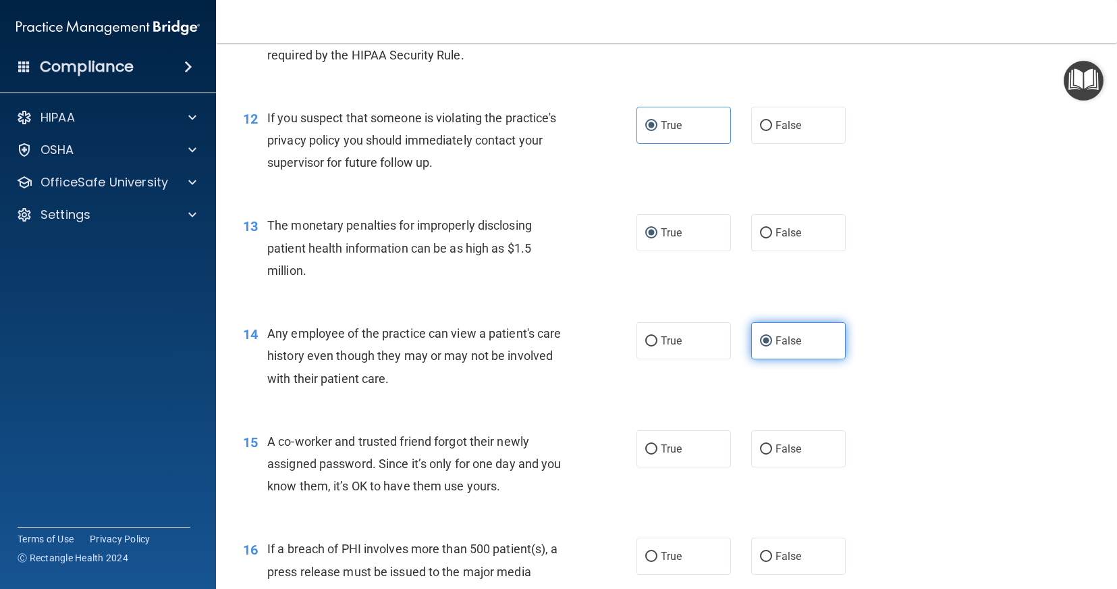
scroll to position [1350, 0]
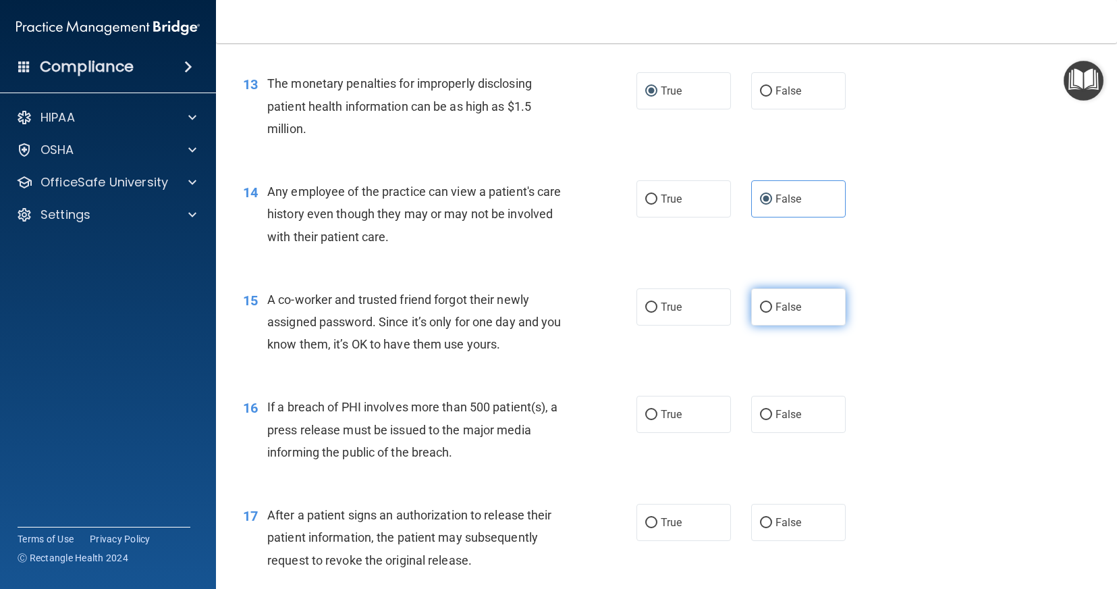
click at [822, 311] on label "False" at bounding box center [799, 306] width 95 height 37
click at [772, 311] on input "False" at bounding box center [766, 307] width 12 height 10
radio input "true"
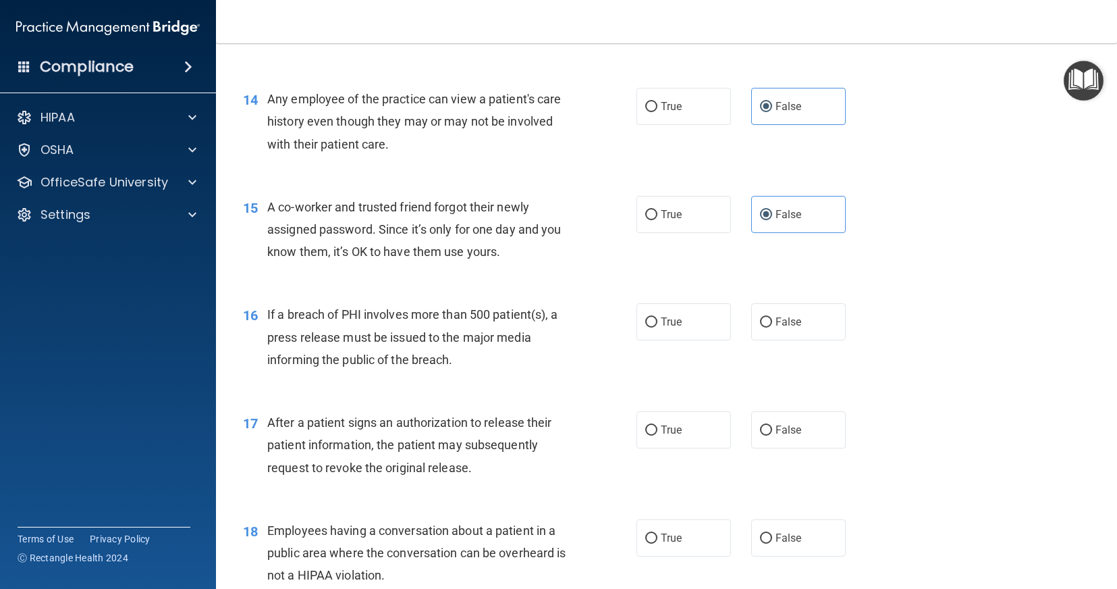
scroll to position [1485, 0]
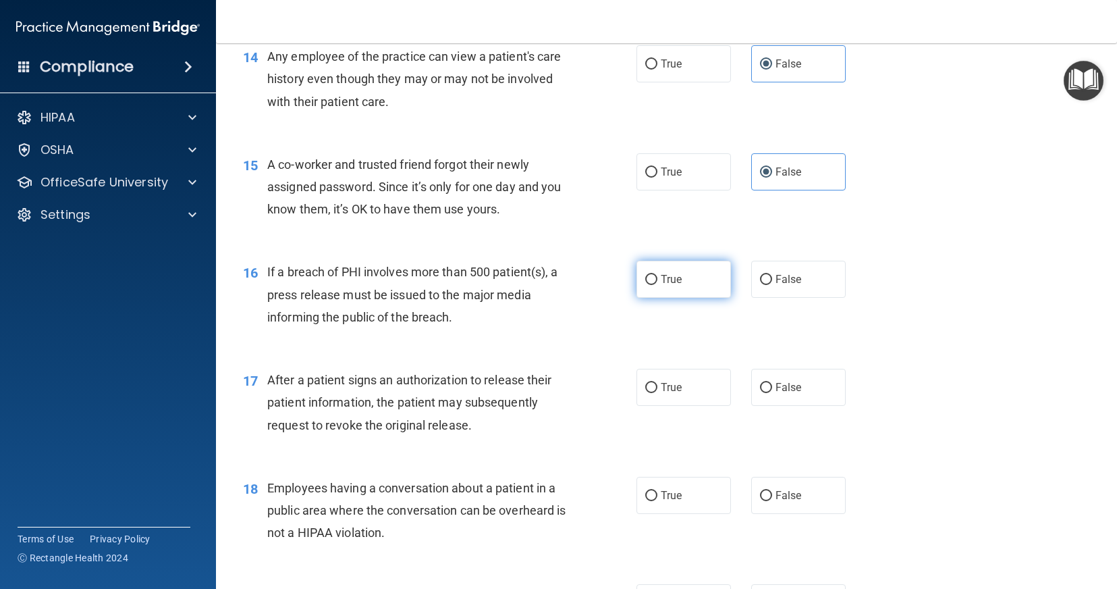
click at [693, 290] on label "True" at bounding box center [684, 279] width 95 height 37
click at [658, 285] on input "True" at bounding box center [652, 280] width 12 height 10
radio input "true"
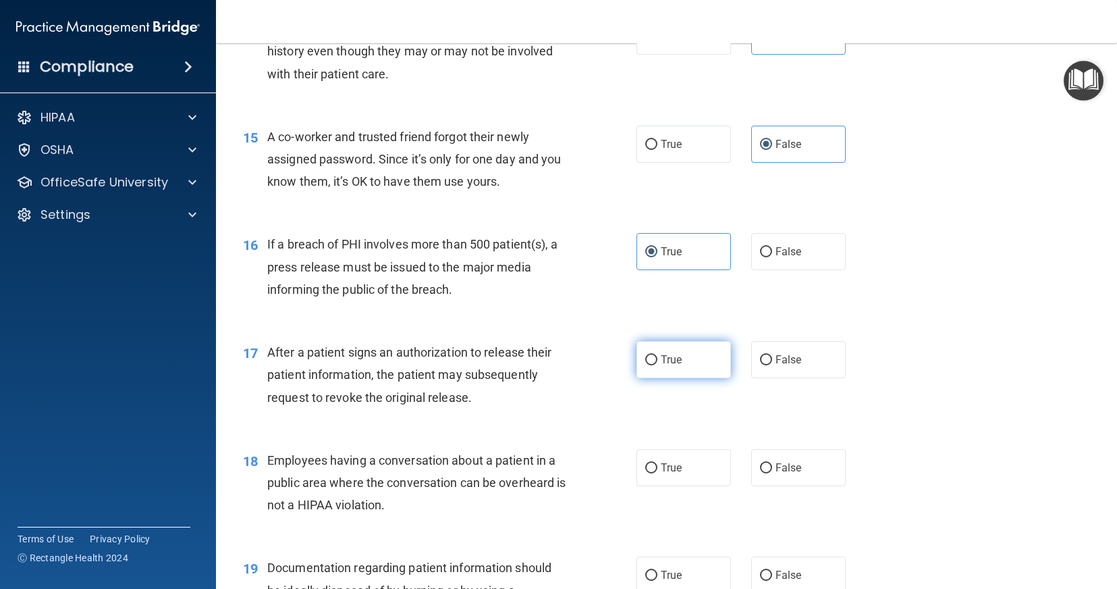
scroll to position [1553, 0]
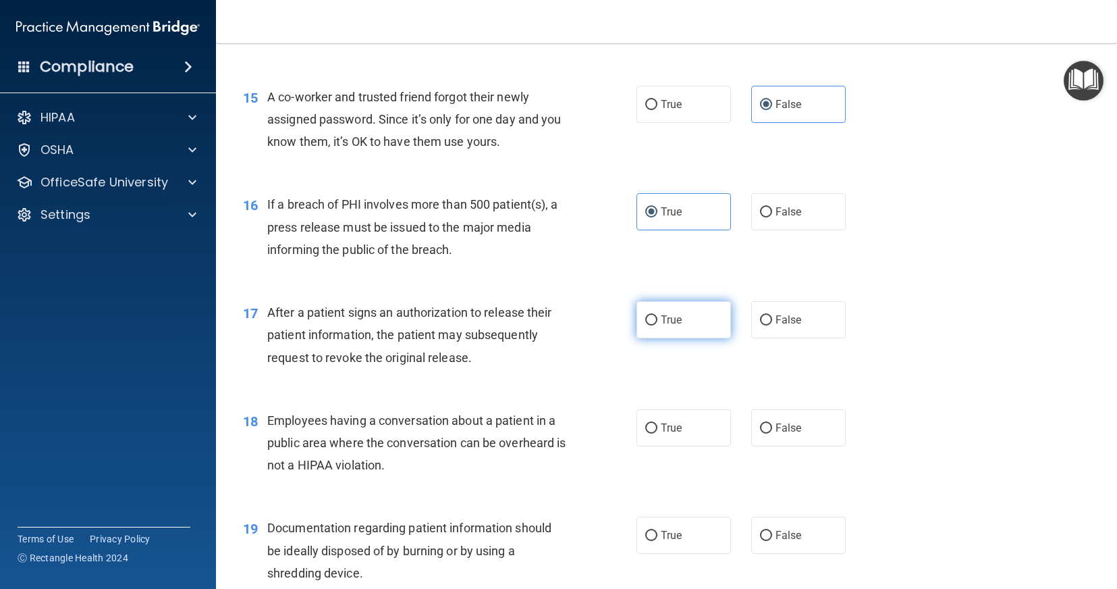
click at [681, 321] on label "True" at bounding box center [684, 319] width 95 height 37
click at [658, 321] on input "True" at bounding box center [652, 320] width 12 height 10
radio input "true"
click at [787, 436] on label "False" at bounding box center [799, 427] width 95 height 37
click at [772, 433] on input "False" at bounding box center [766, 428] width 12 height 10
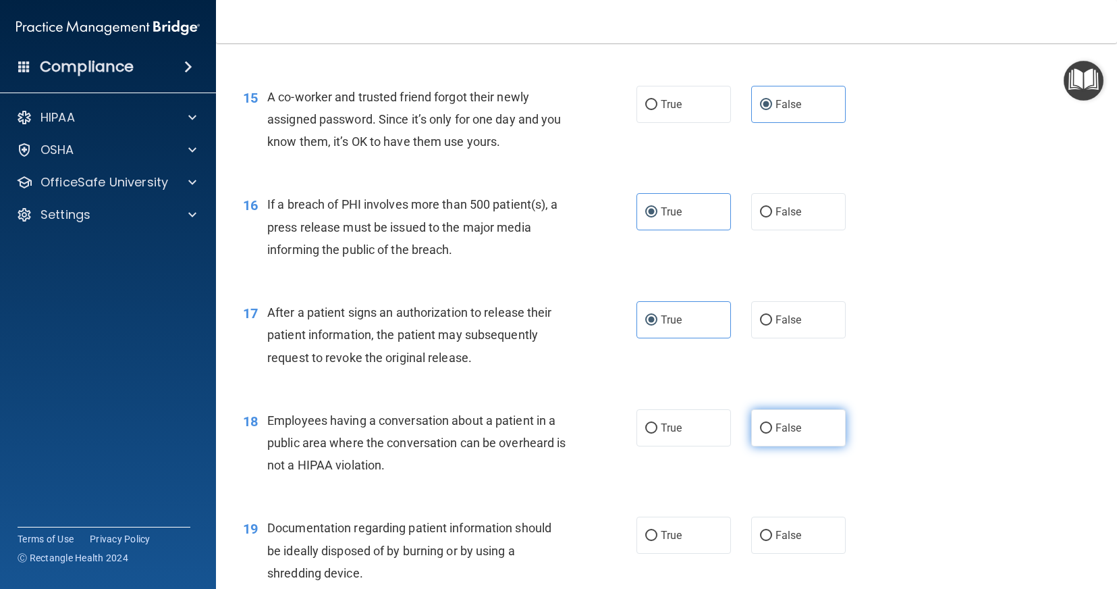
radio input "true"
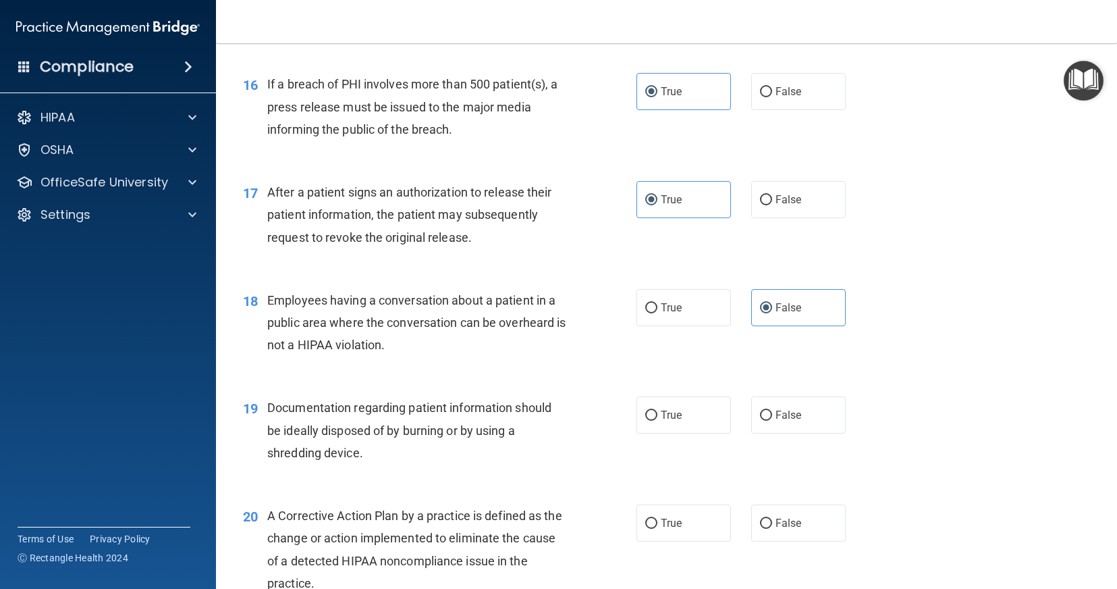
scroll to position [1688, 0]
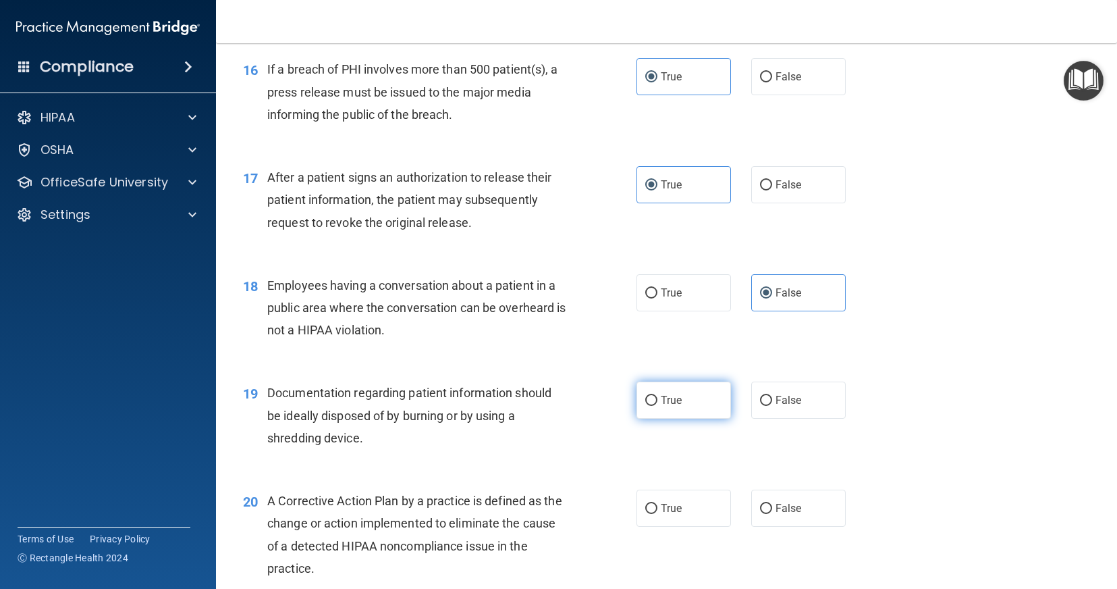
click at [668, 402] on span "True" at bounding box center [671, 400] width 21 height 13
click at [658, 402] on input "True" at bounding box center [652, 401] width 12 height 10
radio input "true"
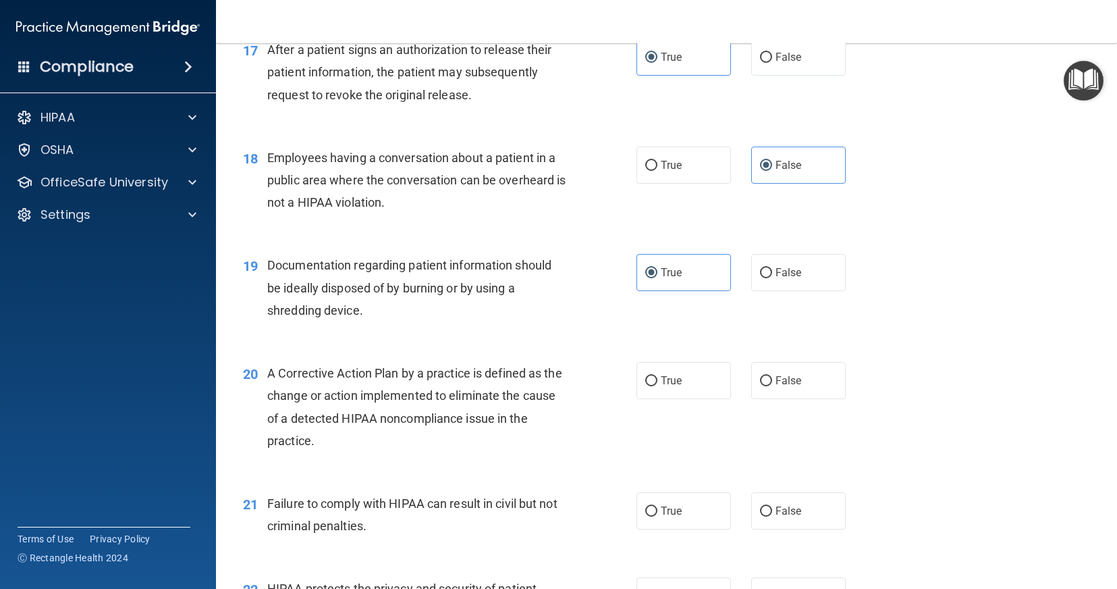
scroll to position [1823, 0]
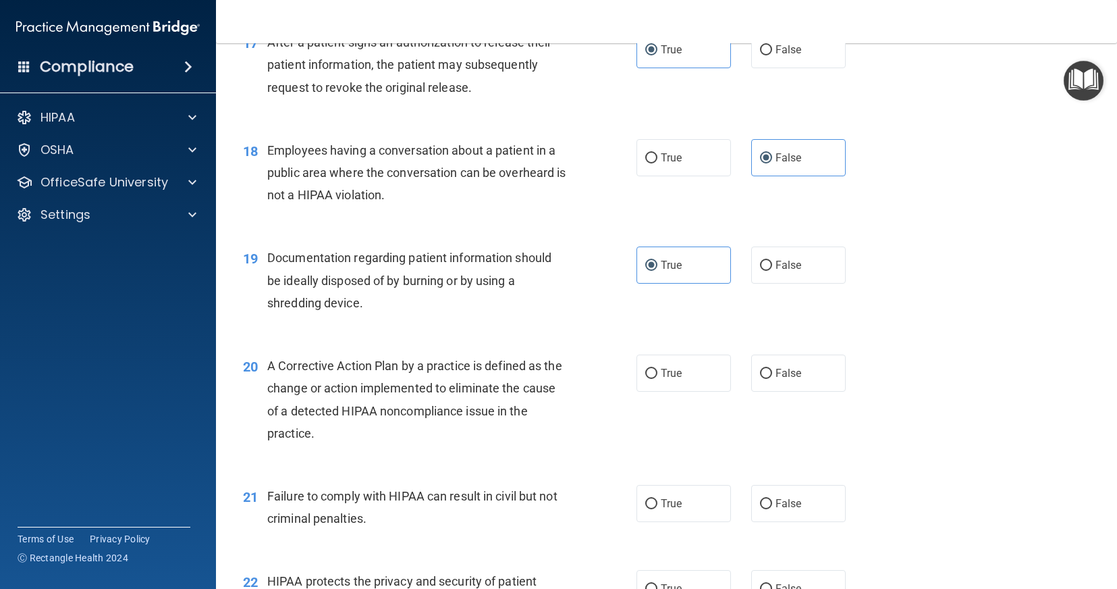
click at [549, 534] on div "21 Failure to comply with HIPAA can result in civil but not criminal penalties." at bounding box center [440, 510] width 434 height 51
click at [694, 371] on label "True" at bounding box center [684, 372] width 95 height 37
click at [658, 371] on input "True" at bounding box center [652, 374] width 12 height 10
radio input "true"
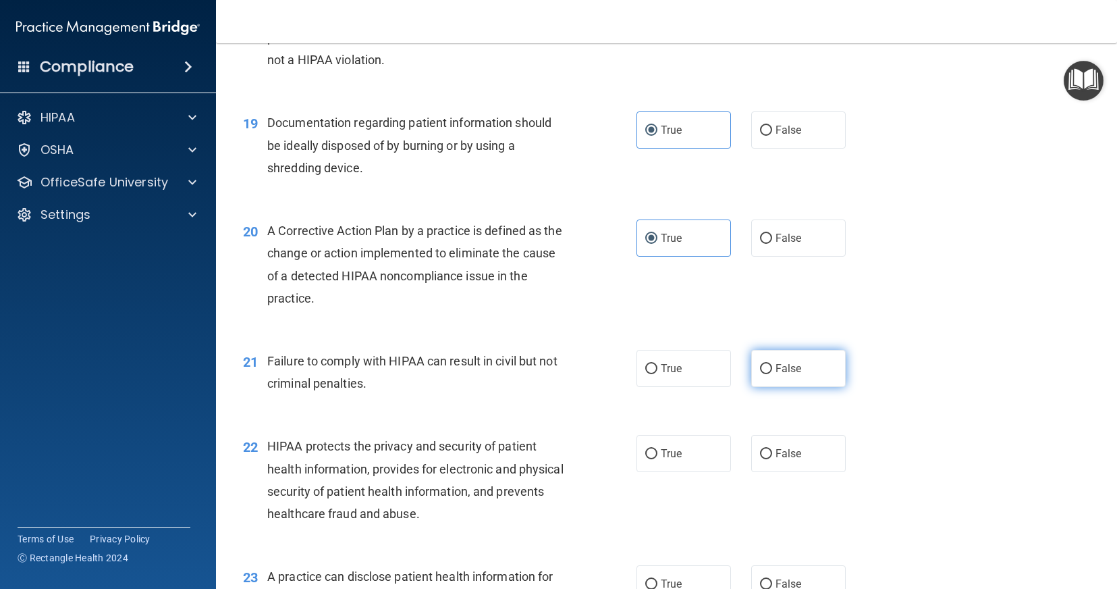
click at [776, 369] on span "False" at bounding box center [789, 368] width 26 height 13
click at [771, 369] on input "False" at bounding box center [766, 369] width 12 height 10
radio input "true"
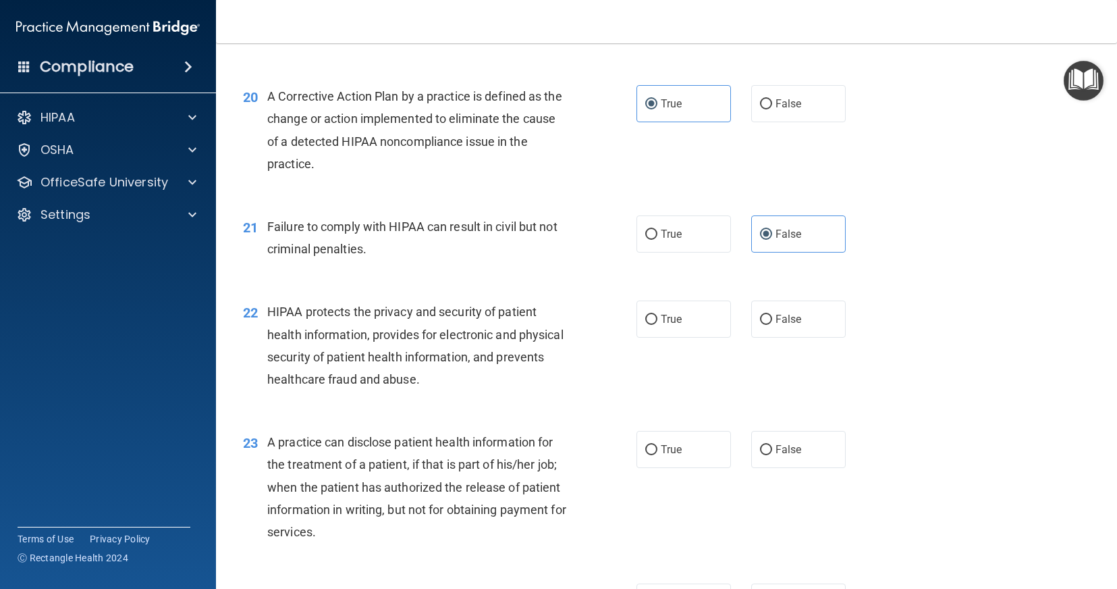
scroll to position [2093, 0]
click at [675, 327] on label "True" at bounding box center [684, 318] width 95 height 37
click at [658, 324] on input "True" at bounding box center [652, 319] width 12 height 10
radio input "true"
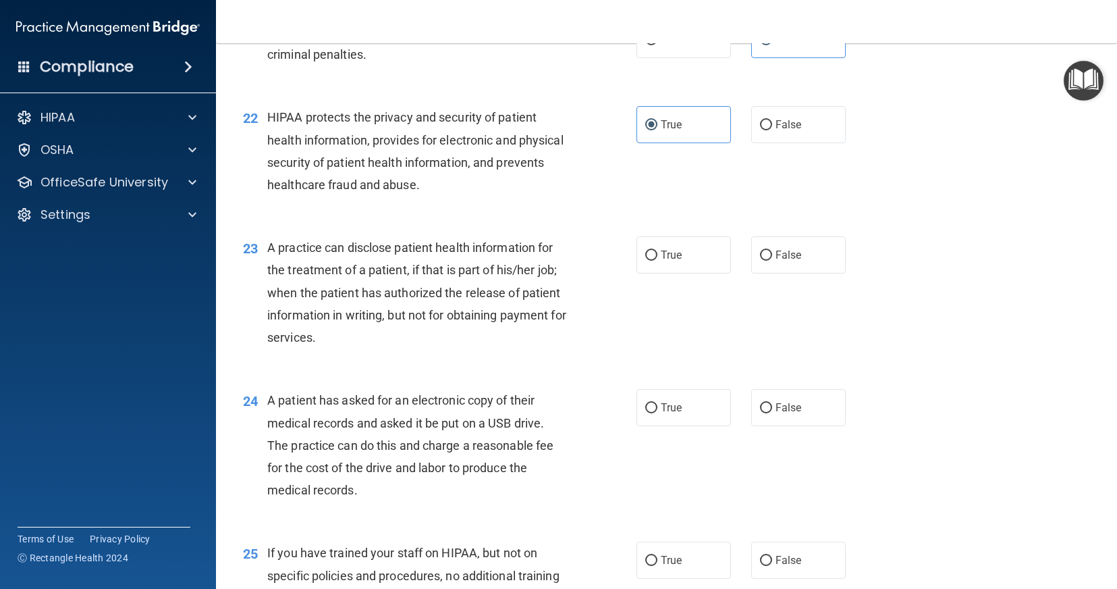
scroll to position [2296, 0]
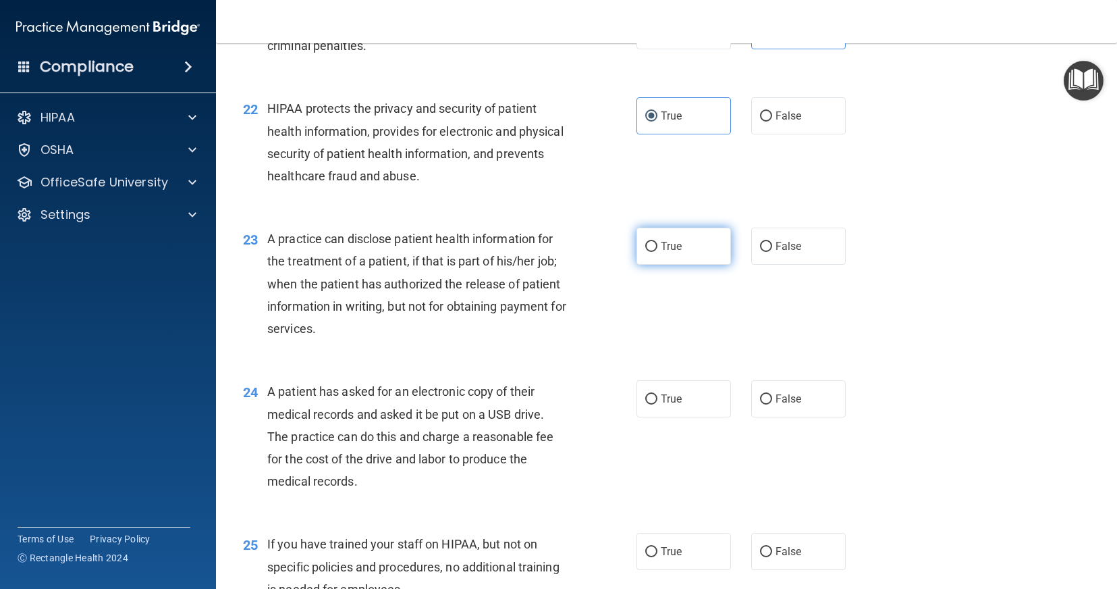
click at [673, 258] on label "True" at bounding box center [684, 246] width 95 height 37
click at [658, 252] on input "True" at bounding box center [652, 247] width 12 height 10
radio input "true"
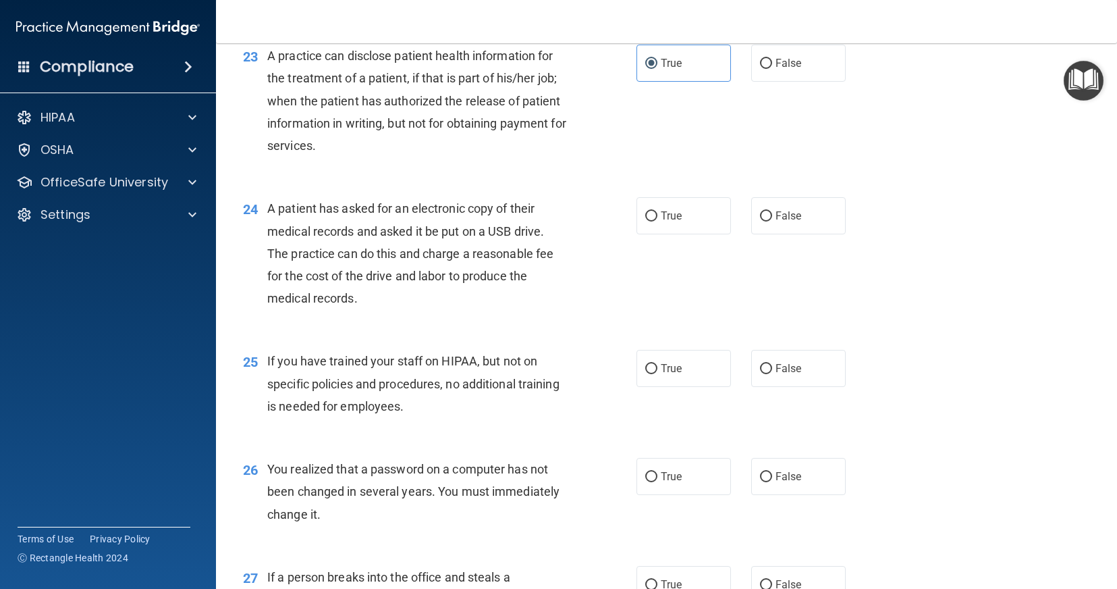
scroll to position [2498, 0]
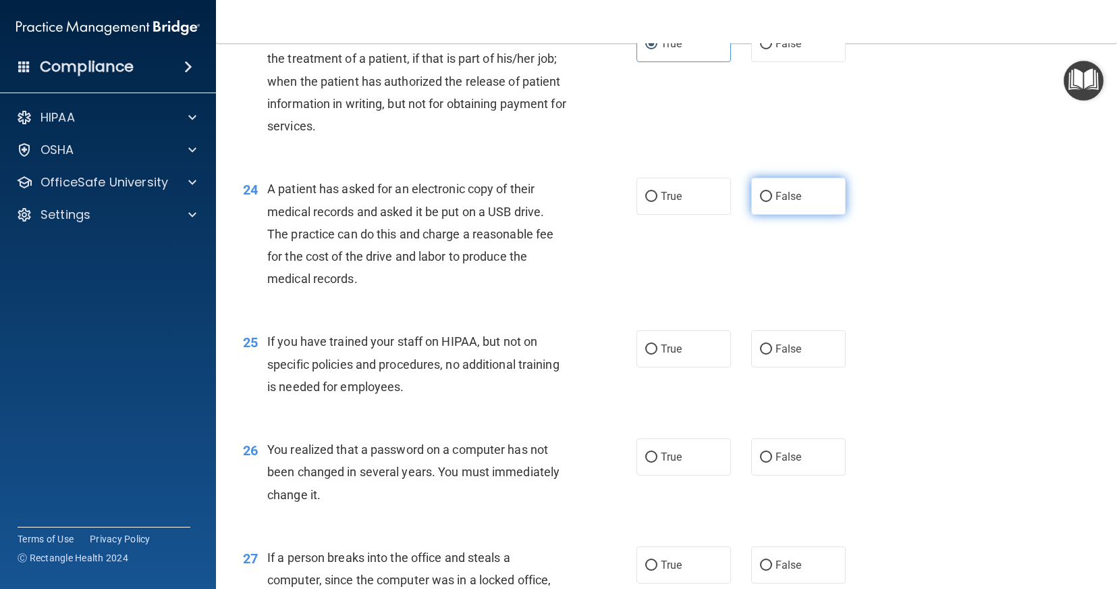
click at [777, 211] on label "False" at bounding box center [799, 196] width 95 height 37
click at [772, 202] on input "False" at bounding box center [766, 197] width 12 height 10
radio input "true"
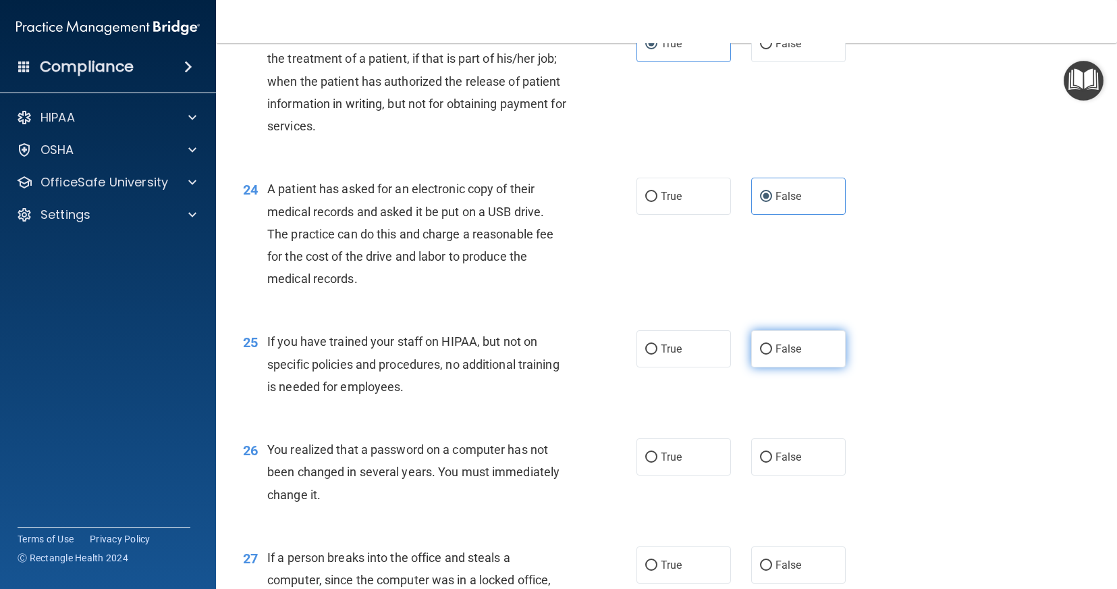
click at [768, 351] on label "False" at bounding box center [799, 348] width 95 height 37
click at [768, 351] on input "False" at bounding box center [766, 349] width 12 height 10
radio input "true"
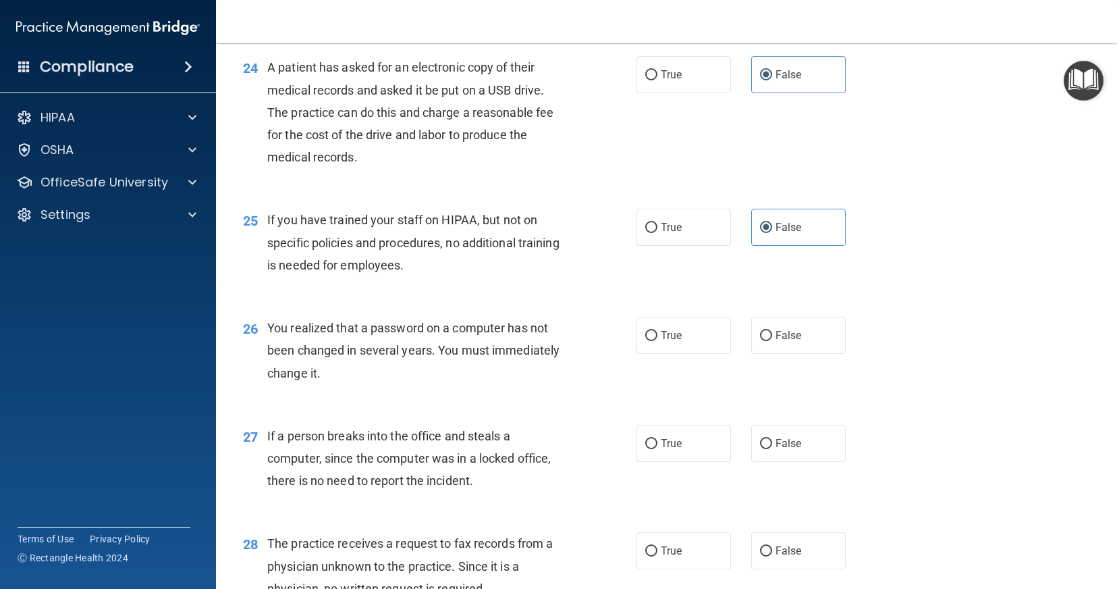
scroll to position [2633, 0]
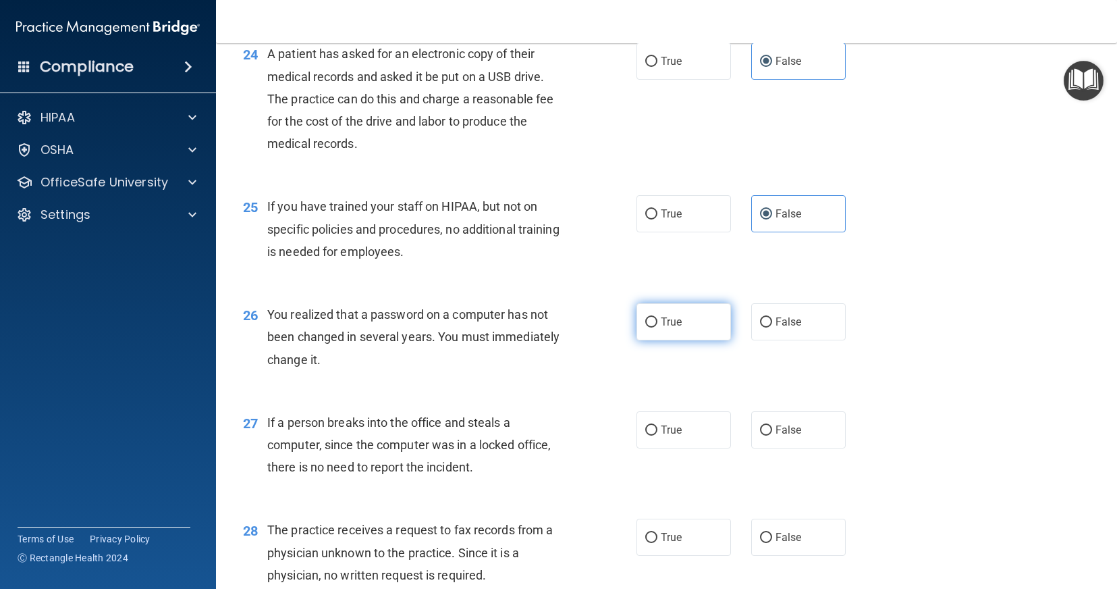
click at [648, 333] on label "True" at bounding box center [684, 321] width 95 height 37
click at [648, 327] on input "True" at bounding box center [652, 322] width 12 height 10
radio input "true"
click at [824, 431] on label "False" at bounding box center [799, 429] width 95 height 37
click at [772, 431] on input "False" at bounding box center [766, 430] width 12 height 10
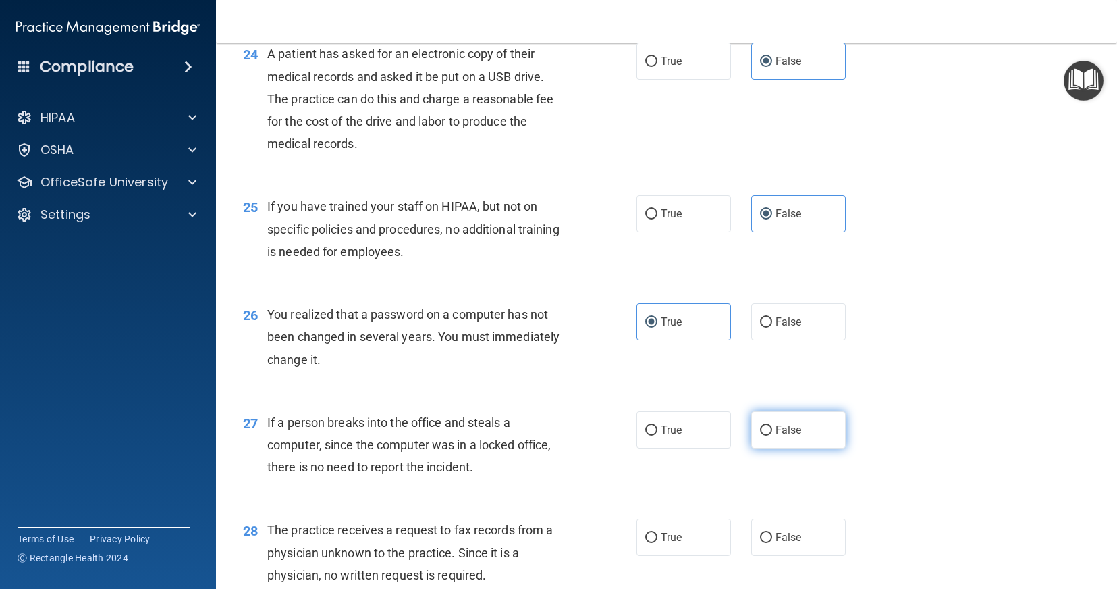
radio input "true"
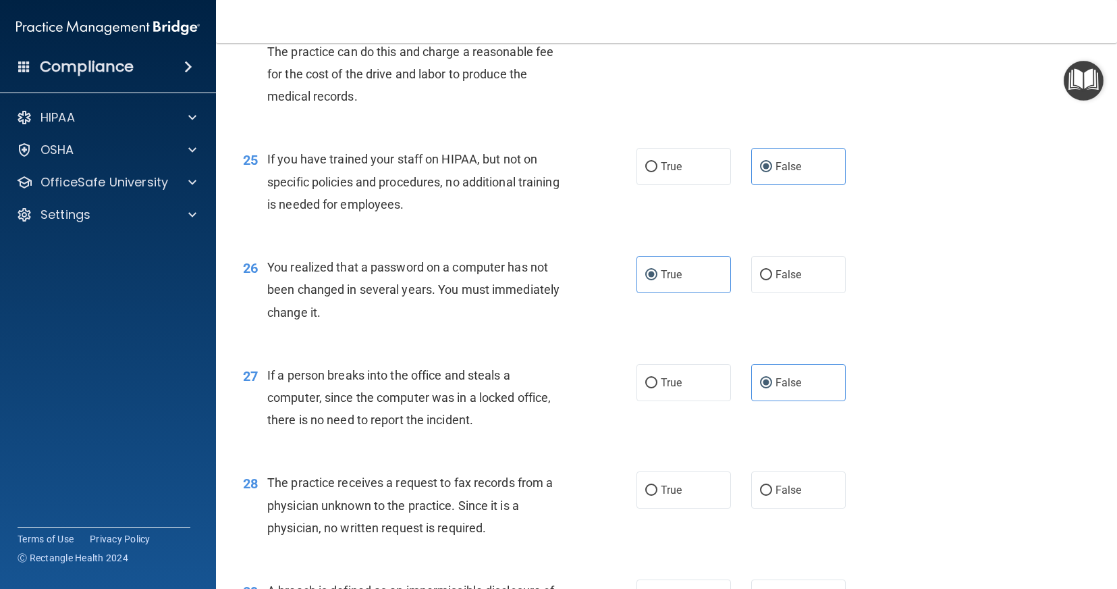
scroll to position [2768, 0]
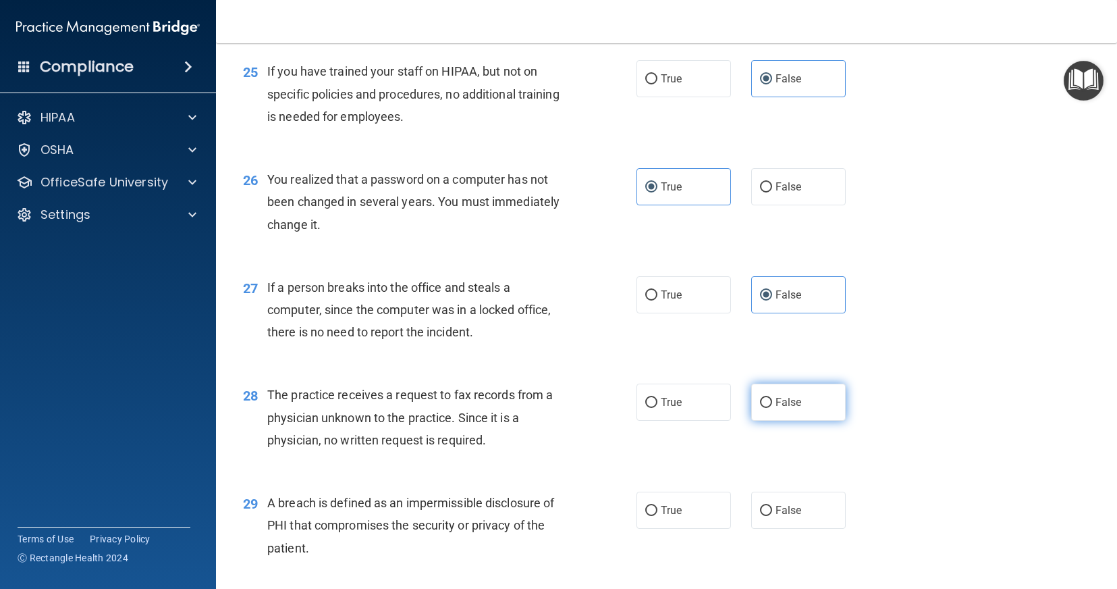
click at [804, 398] on label "False" at bounding box center [799, 402] width 95 height 37
click at [772, 398] on input "False" at bounding box center [766, 403] width 12 height 10
radio input "true"
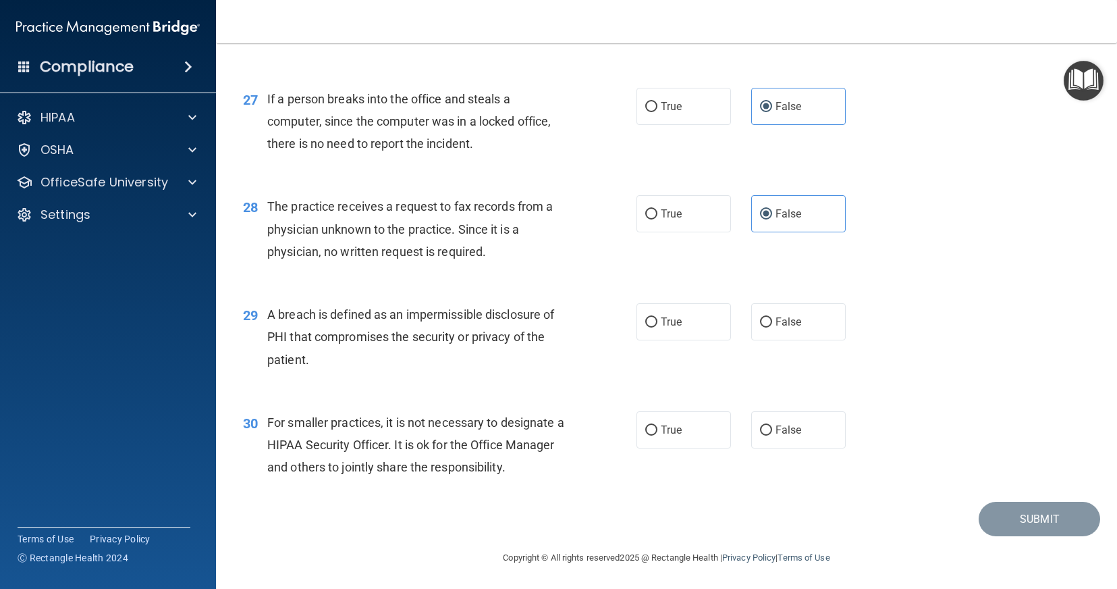
scroll to position [2958, 0]
click at [648, 317] on input "True" at bounding box center [652, 321] width 12 height 10
radio input "true"
click at [760, 428] on input "False" at bounding box center [766, 429] width 12 height 10
radio input "true"
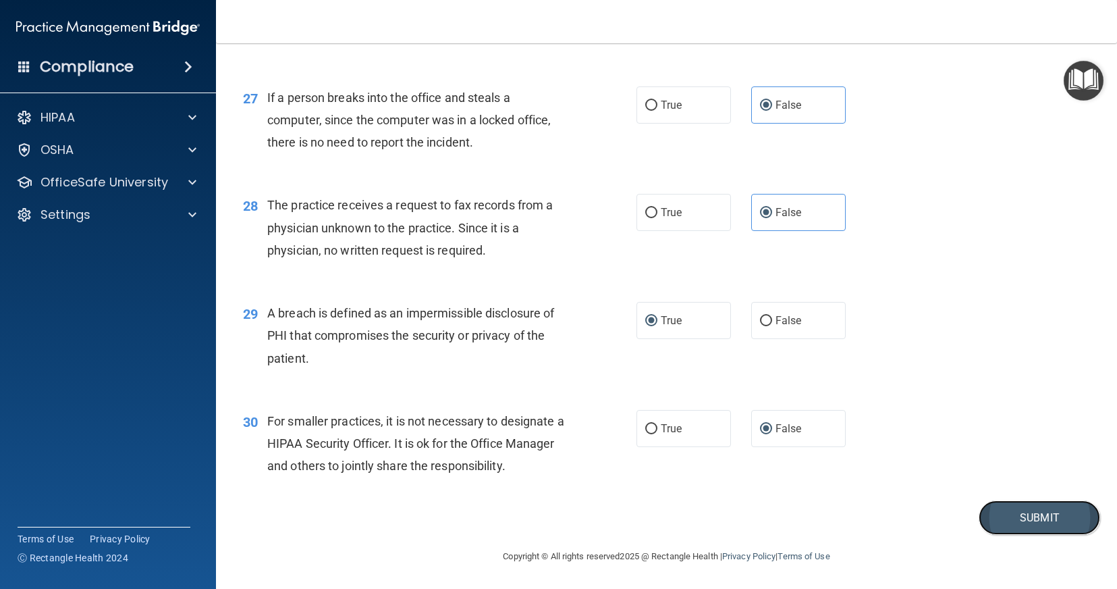
click at [1020, 519] on button "Submit" at bounding box center [1040, 517] width 122 height 34
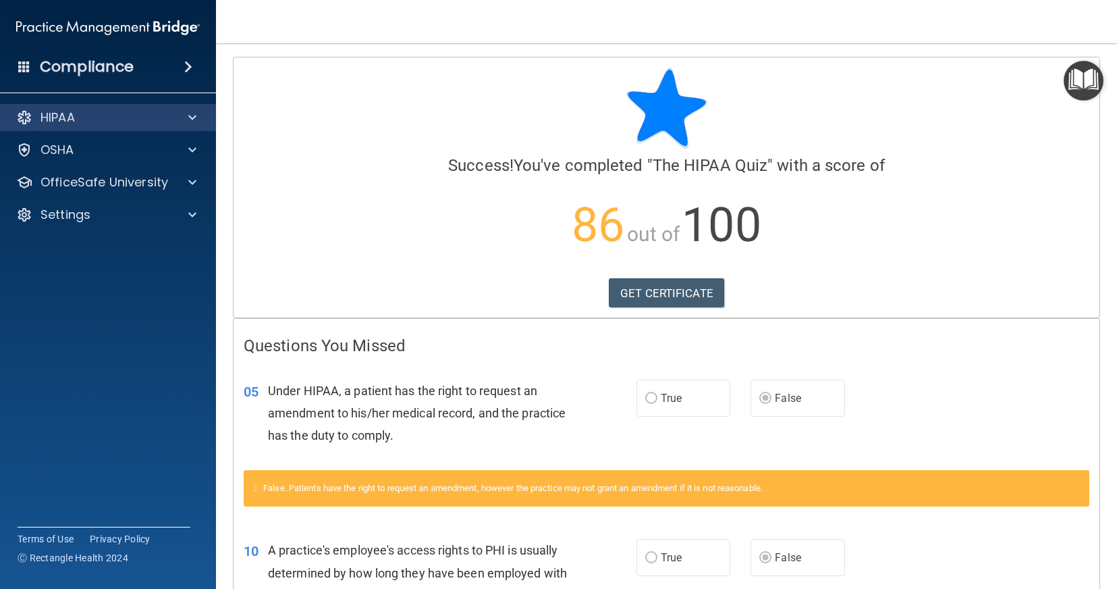
click at [98, 108] on div "HIPAA" at bounding box center [108, 117] width 217 height 27
click at [153, 128] on div "HIPAA" at bounding box center [108, 117] width 217 height 27
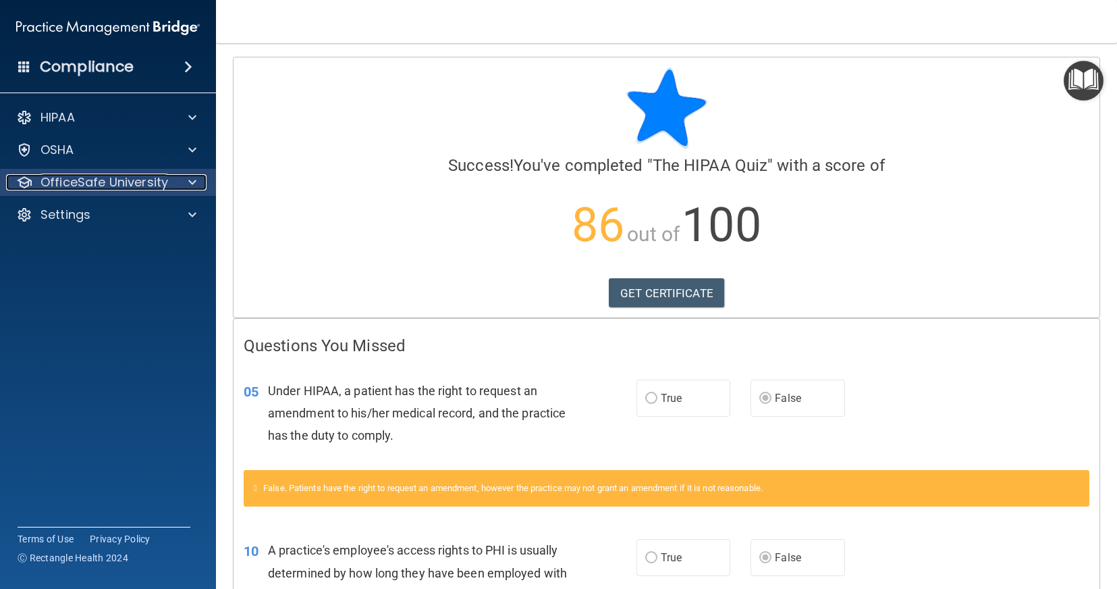
click at [174, 176] on div at bounding box center [191, 182] width 34 height 16
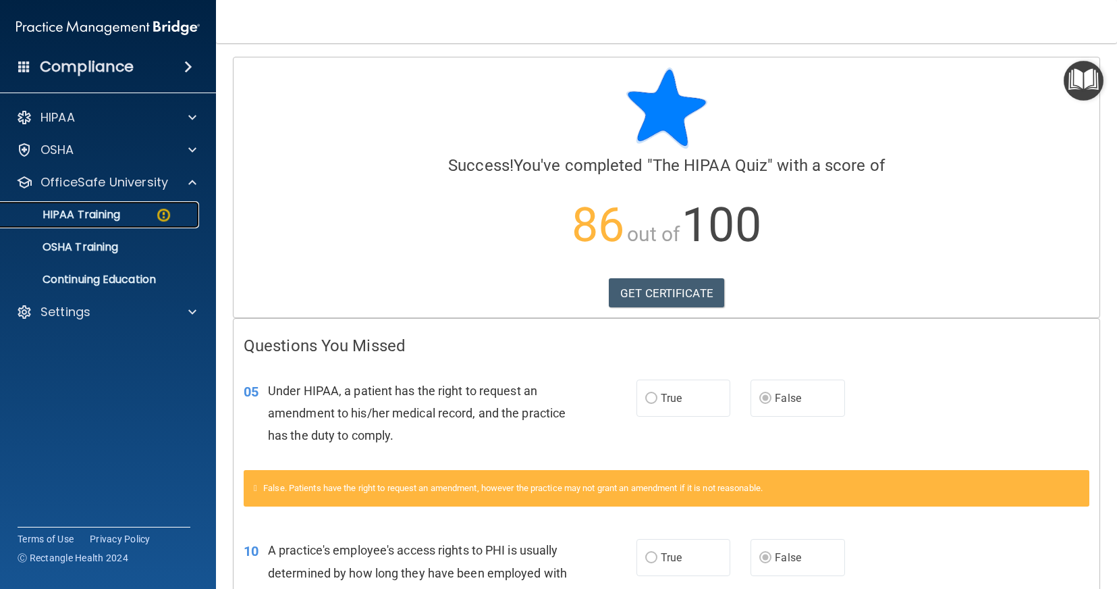
click at [157, 214] on img at bounding box center [163, 215] width 17 height 17
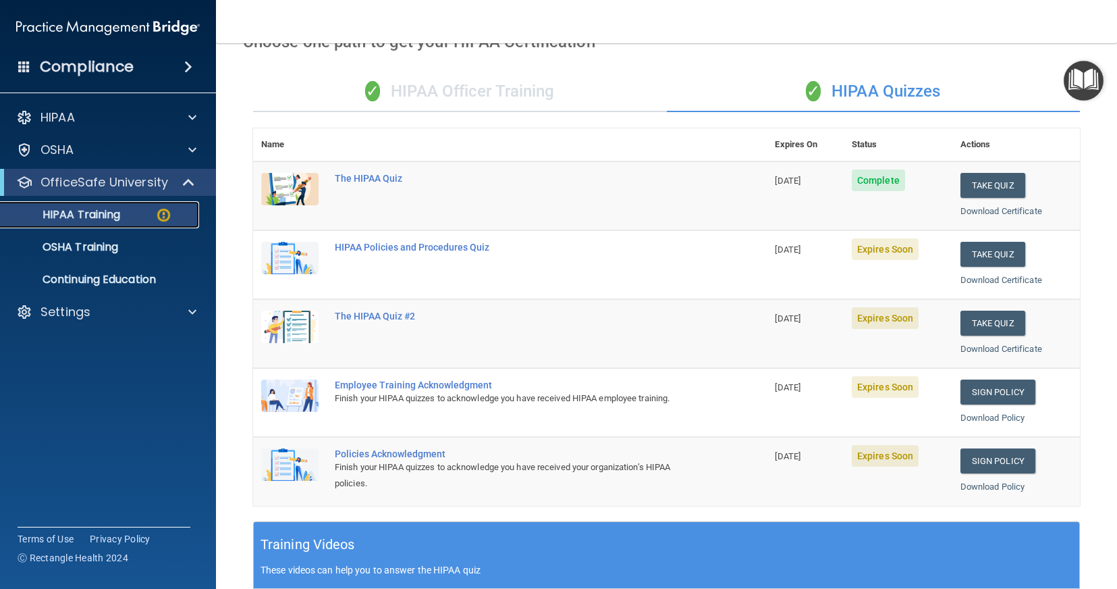
scroll to position [68, 0]
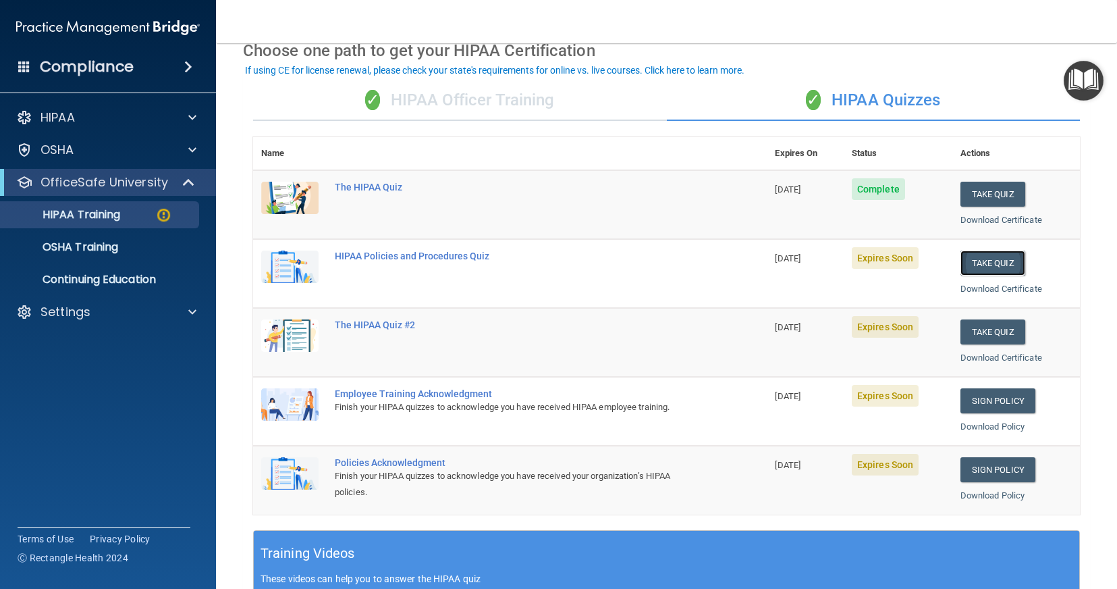
click at [986, 255] on button "Take Quiz" at bounding box center [993, 263] width 65 height 25
